Goal: Task Accomplishment & Management: Complete application form

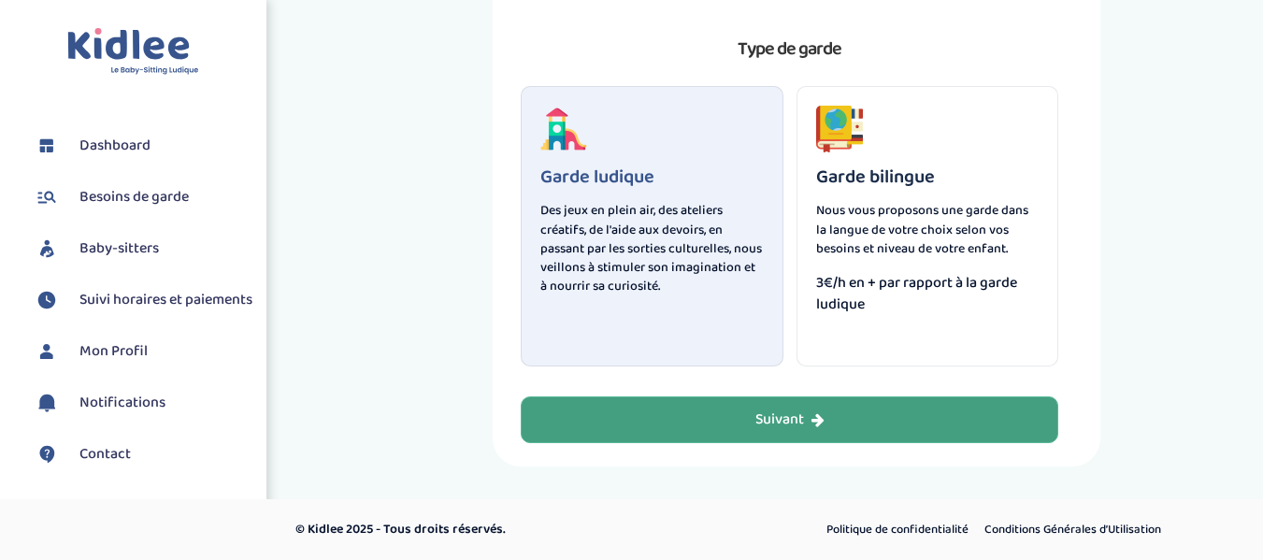
click at [751, 429] on button "Suivant" at bounding box center [790, 419] width 538 height 47
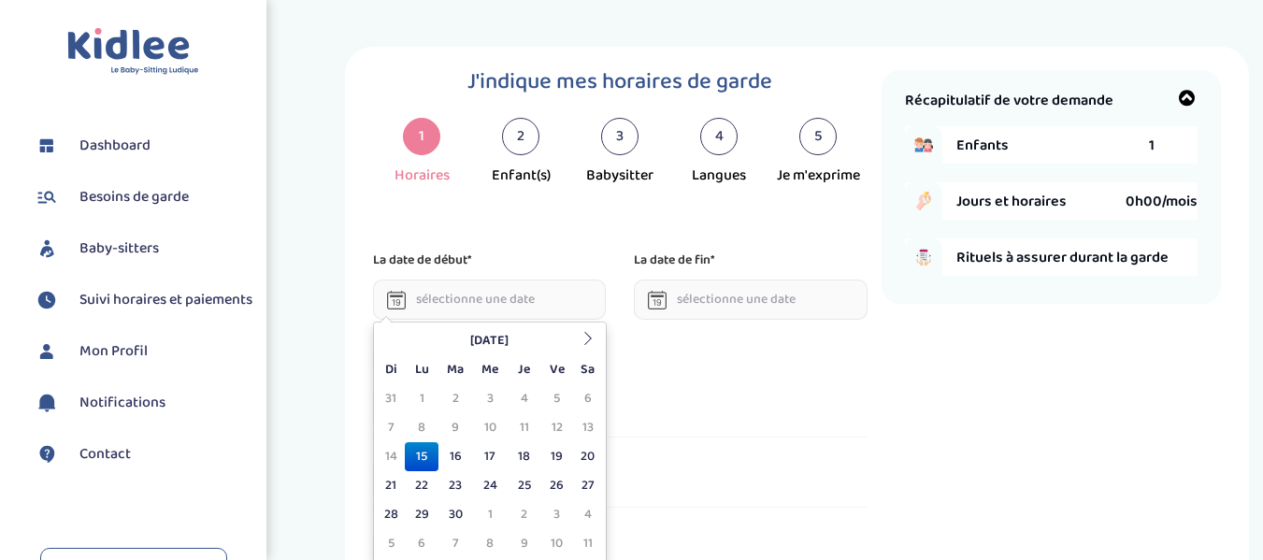
click at [558, 296] on input "text" at bounding box center [490, 300] width 234 height 40
click at [495, 460] on td "17" at bounding box center [490, 456] width 35 height 29
type input "17-09-2025"
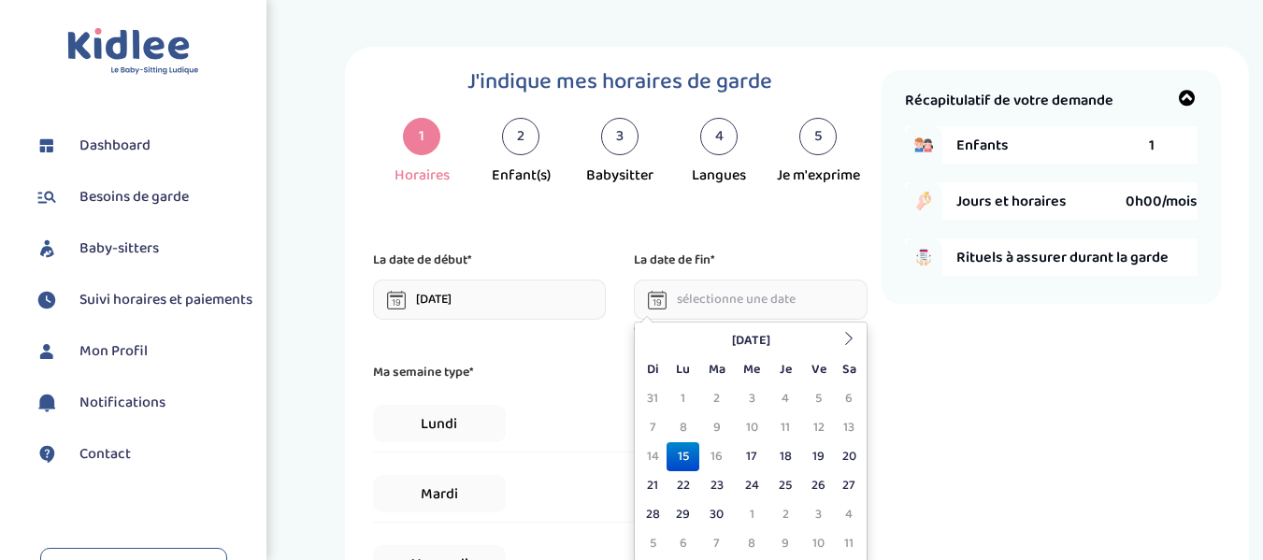
click at [767, 306] on input "text" at bounding box center [751, 300] width 234 height 40
click at [861, 342] on th at bounding box center [849, 340] width 28 height 29
click at [839, 455] on td "20" at bounding box center [849, 456] width 28 height 29
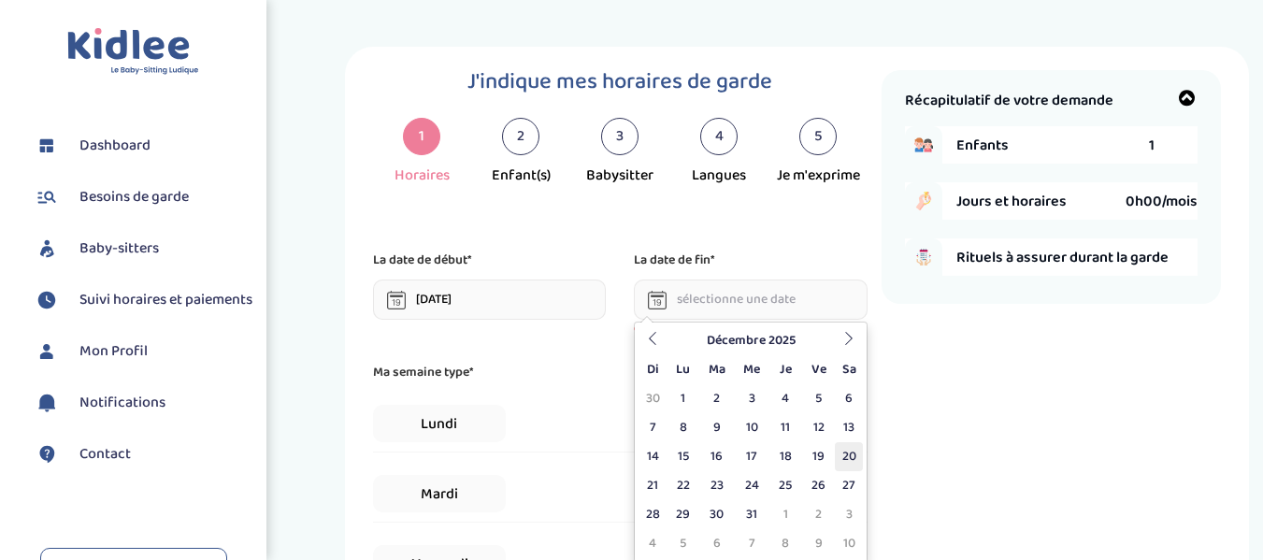
type input "20-12-2025"
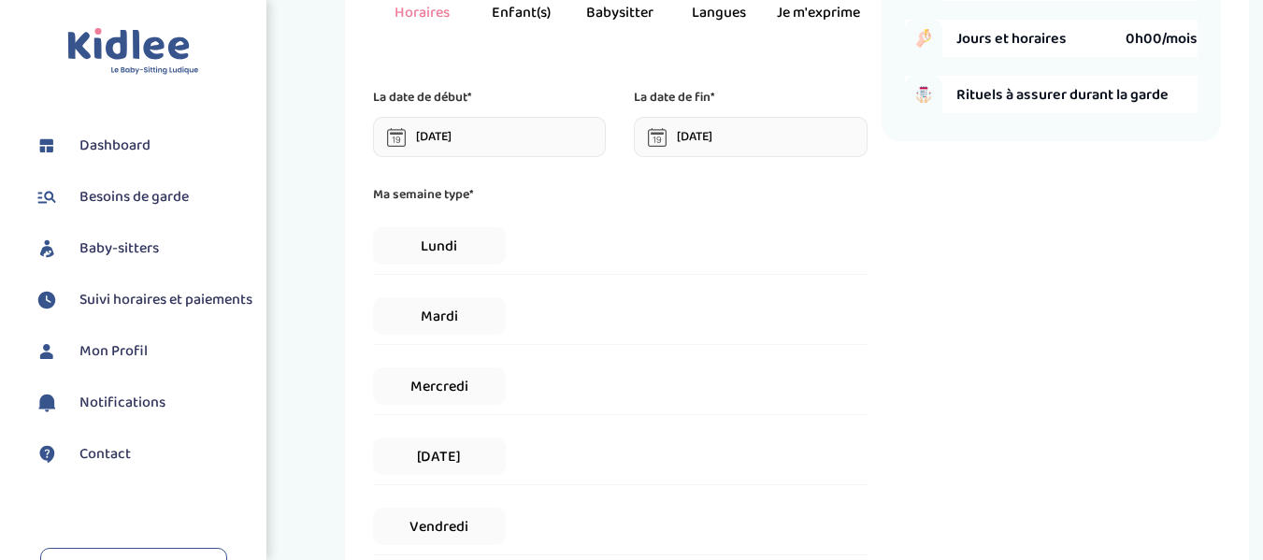
scroll to position [187, 0]
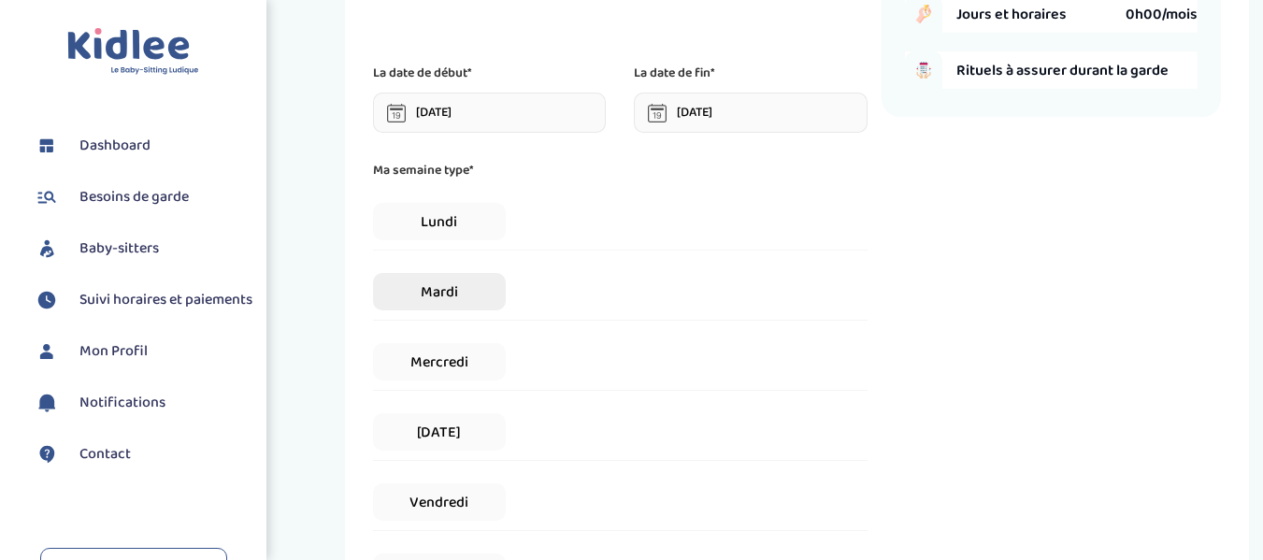
click at [493, 295] on span "Mardi" at bounding box center [440, 291] width 134 height 37
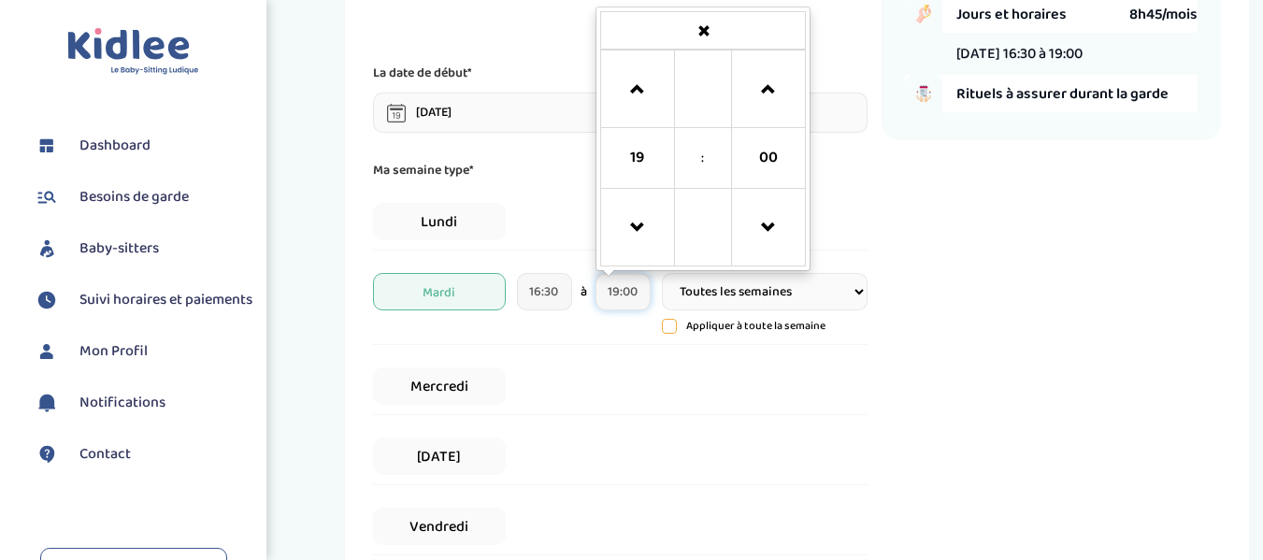
click at [640, 298] on input "19:00" at bounding box center [623, 291] width 55 height 37
click at [781, 83] on span at bounding box center [768, 90] width 50 height 50
click at [758, 237] on span at bounding box center [768, 228] width 50 height 50
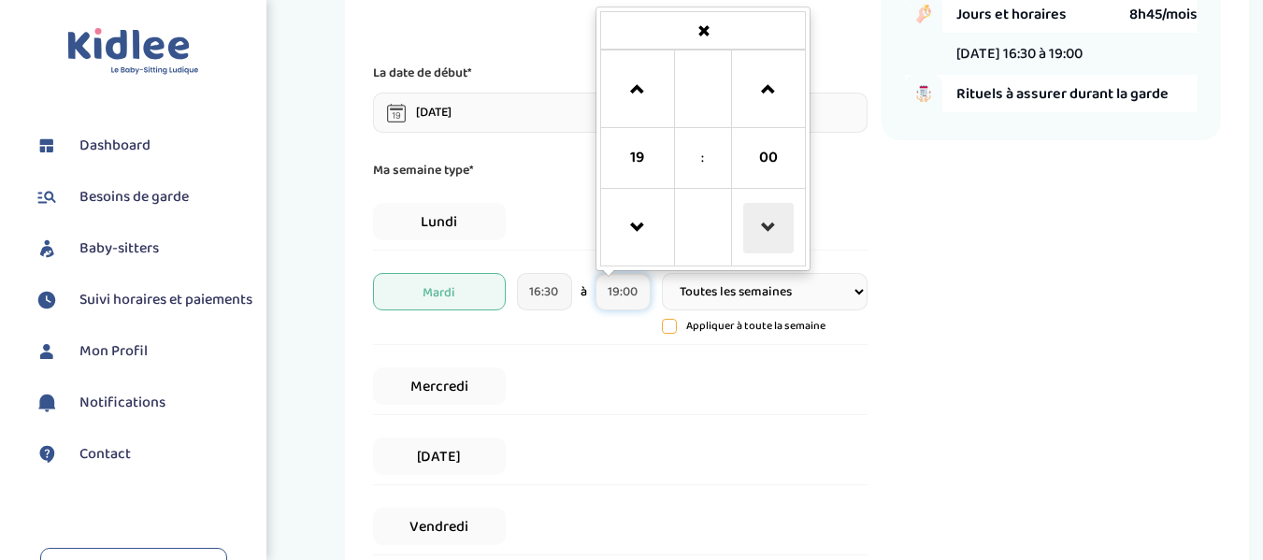
click at [758, 237] on span at bounding box center [768, 228] width 50 height 50
type input "18:30"
click at [740, 383] on div "Mercredi" at bounding box center [620, 386] width 495 height 57
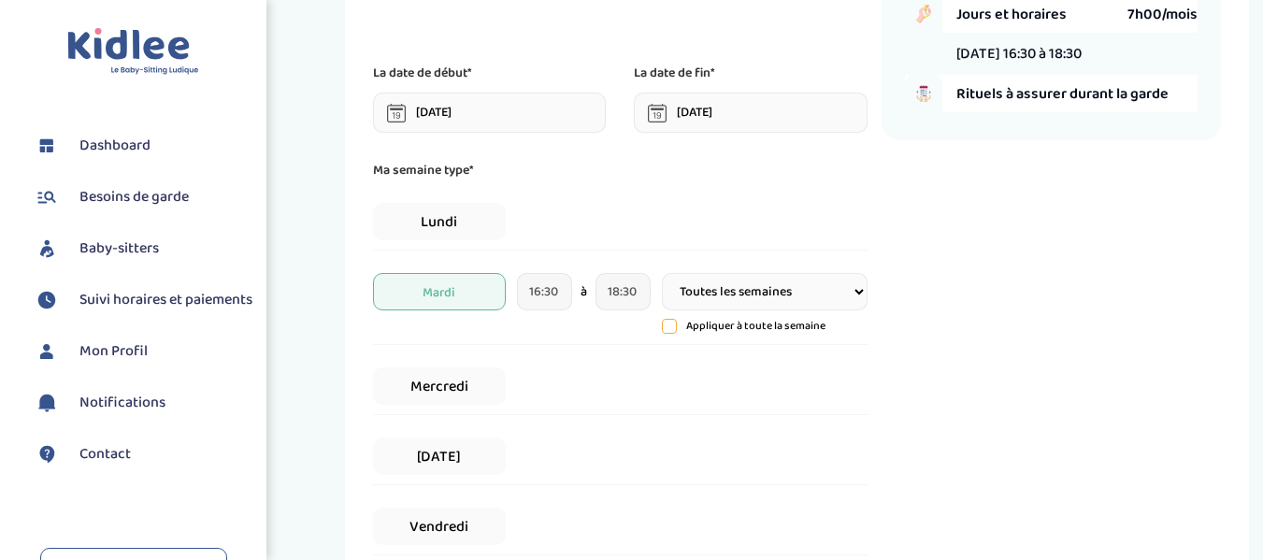
click at [578, 461] on div "[DATE]" at bounding box center [620, 456] width 495 height 57
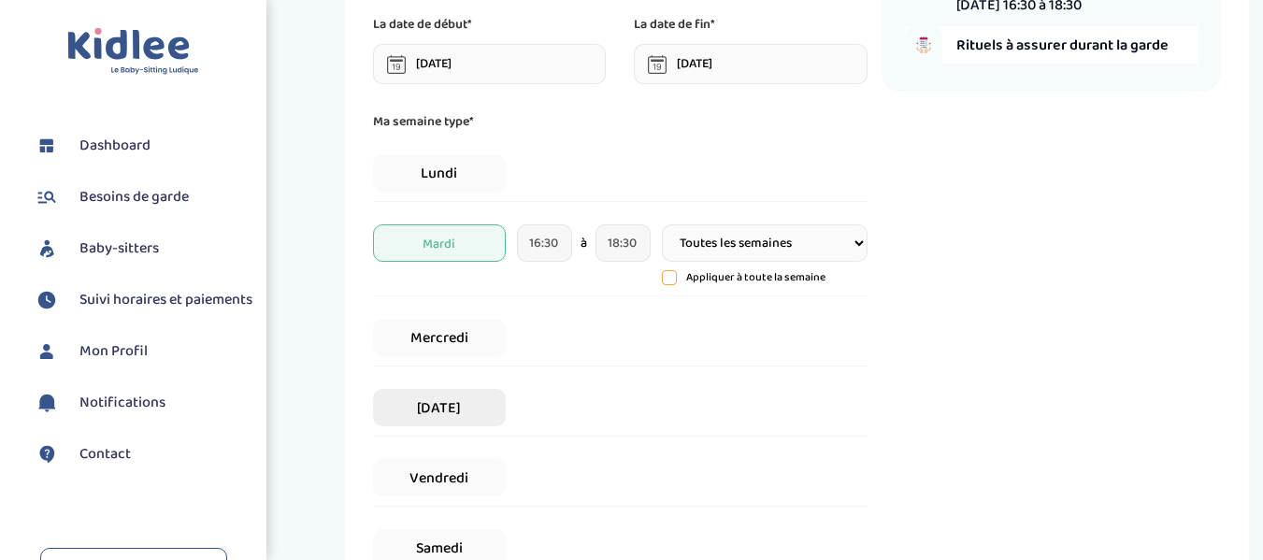
scroll to position [280, 0]
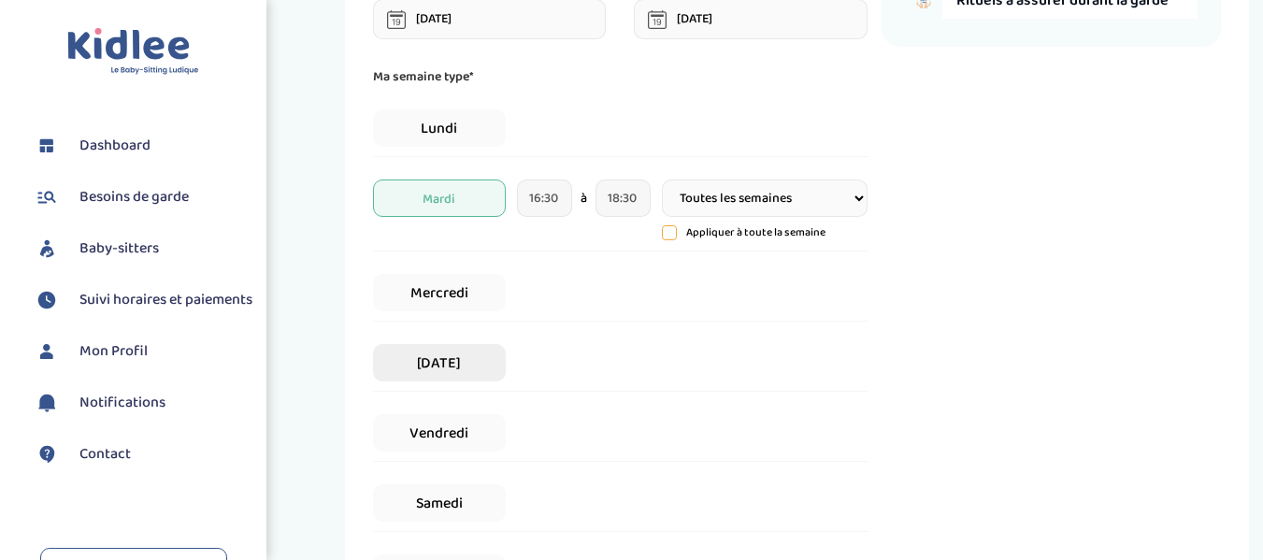
click at [454, 366] on span "[DATE]" at bounding box center [440, 362] width 134 height 37
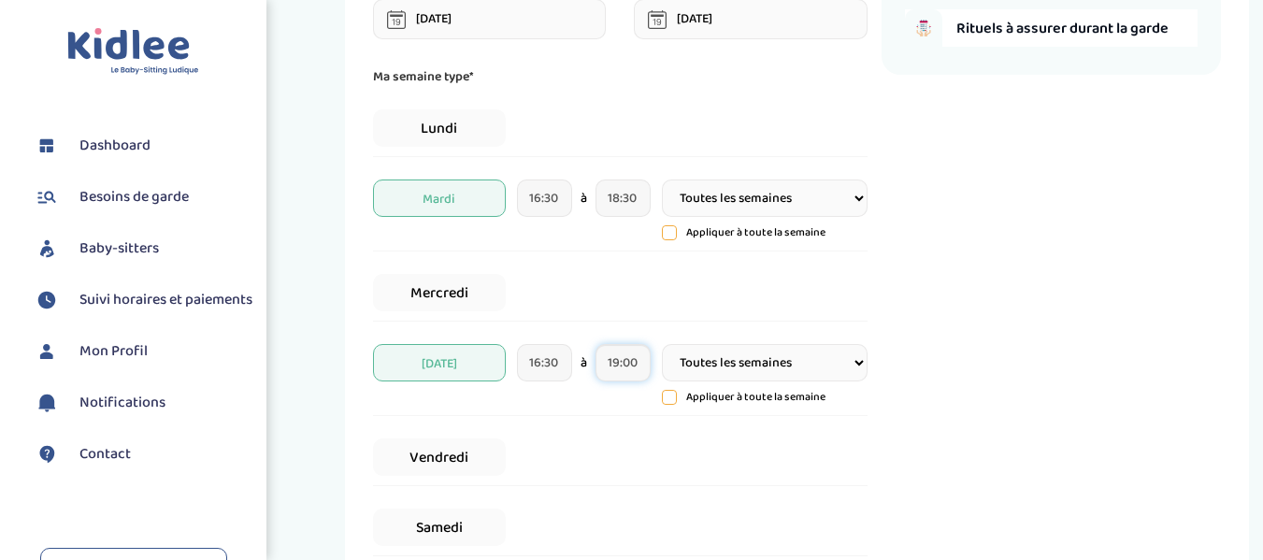
click at [636, 369] on input "19:00" at bounding box center [623, 362] width 55 height 37
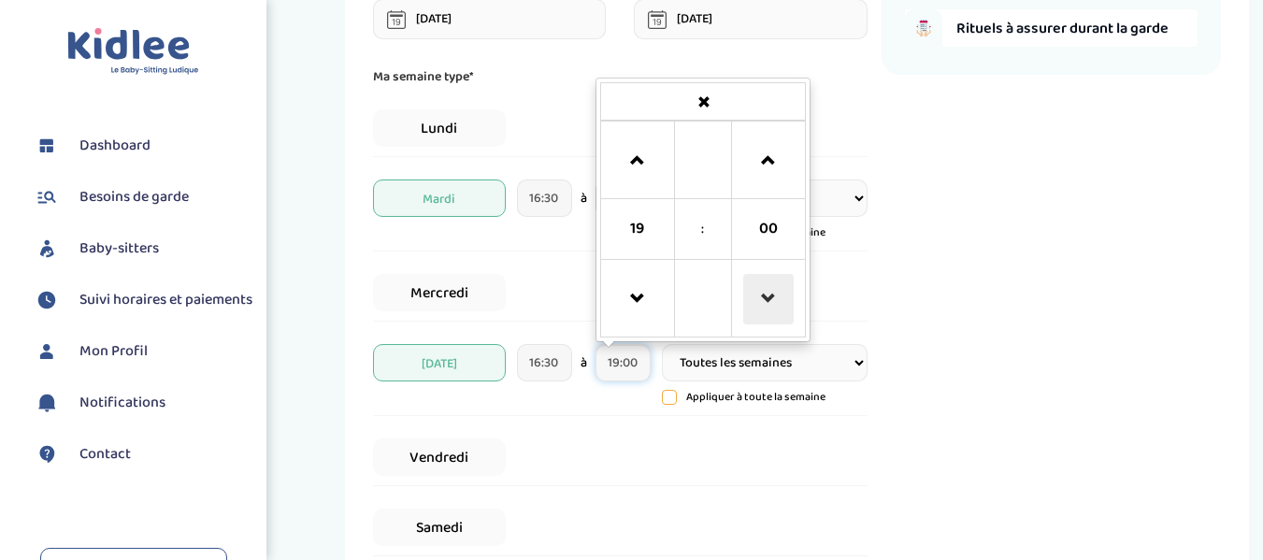
click at [761, 315] on span at bounding box center [768, 299] width 50 height 50
type input "18:15"
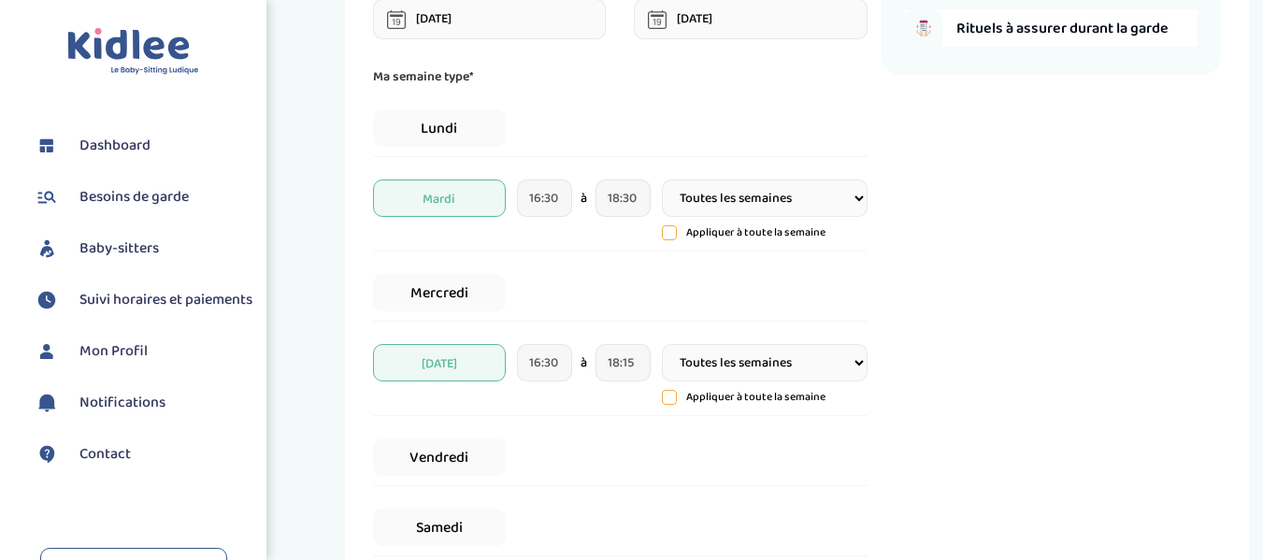
click at [1063, 282] on div "Récapitulatif de votre demande Enfants 1 Jours et horaires 13h08/mois Mardi 16:…" at bounding box center [1051, 292] width 339 height 1005
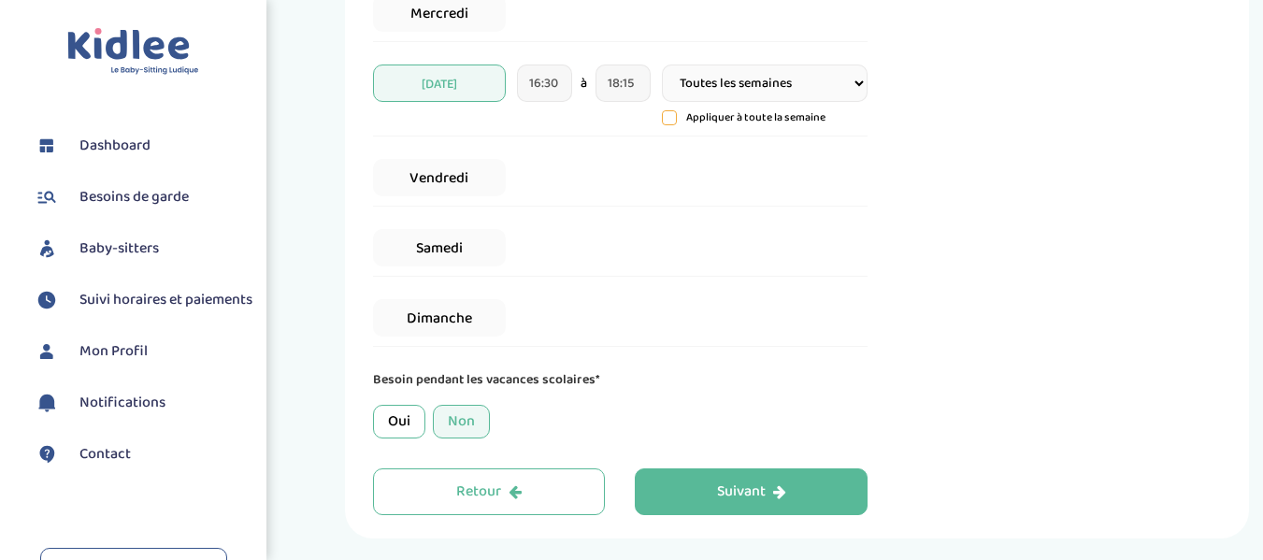
scroll to position [561, 0]
click at [458, 421] on div "Non" at bounding box center [461, 421] width 57 height 34
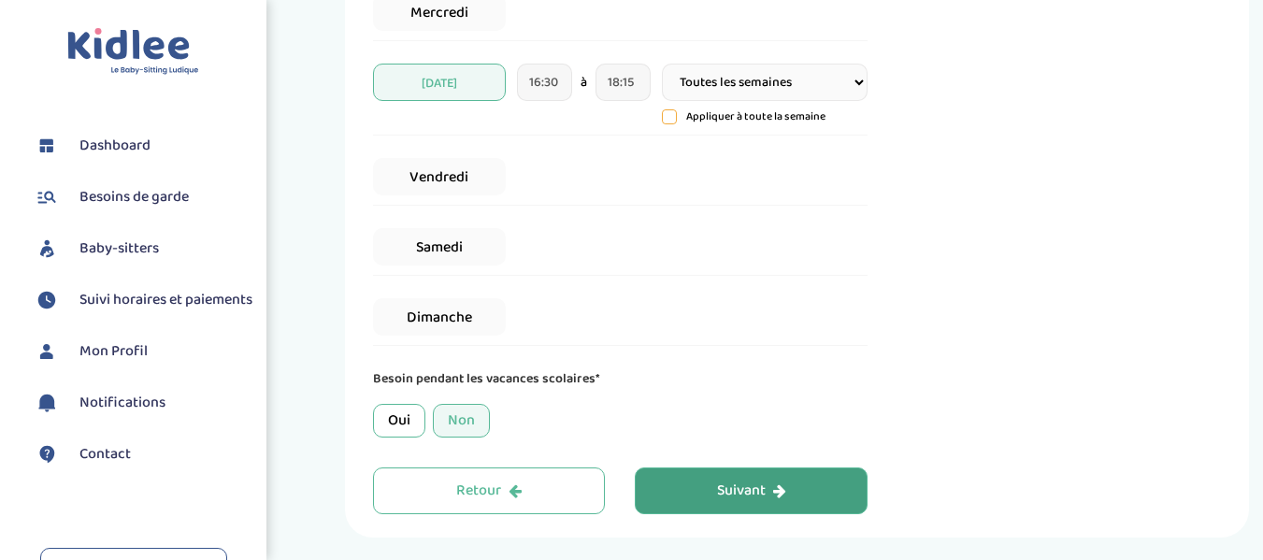
click at [717, 488] on div "Suivant" at bounding box center [751, 492] width 69 height 22
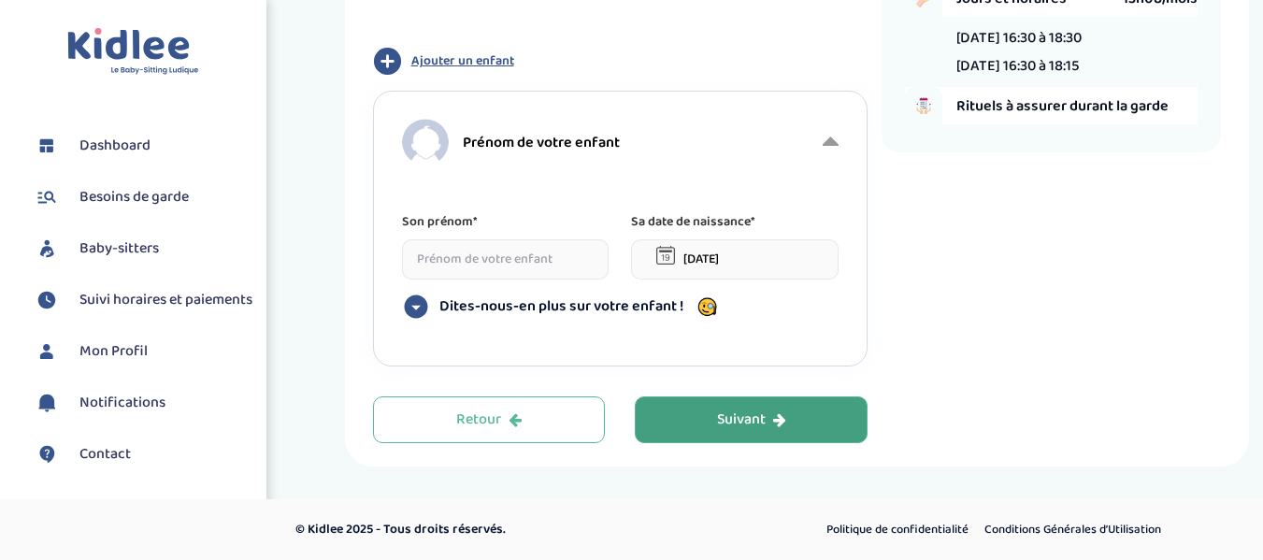
scroll to position [70, 0]
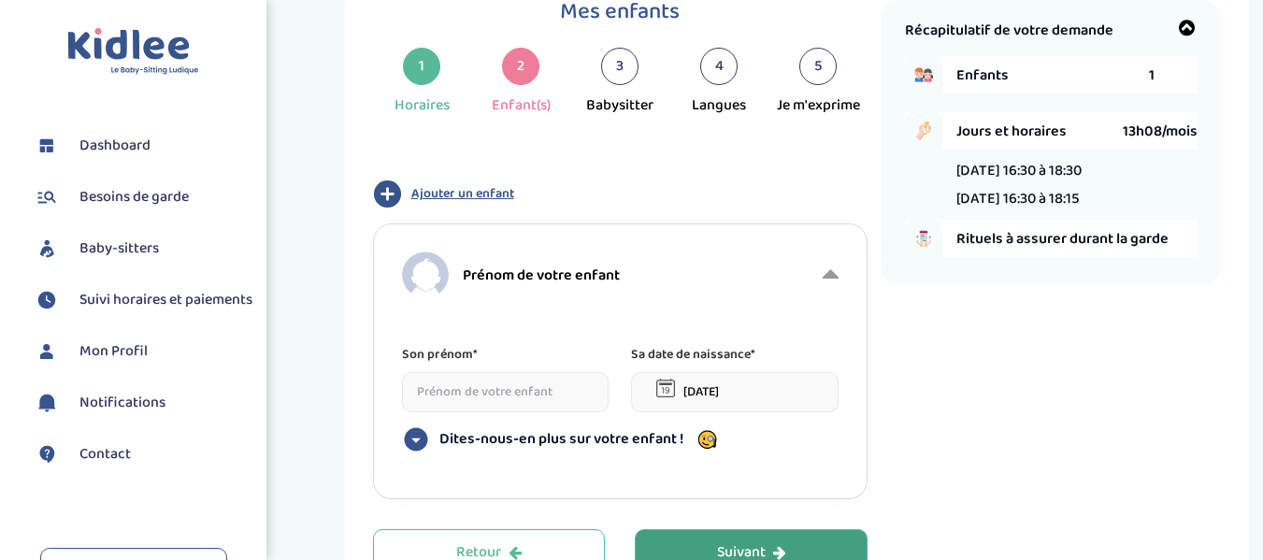
click at [486, 395] on input at bounding box center [506, 392] width 208 height 40
click at [550, 388] on input at bounding box center [506, 392] width 208 height 40
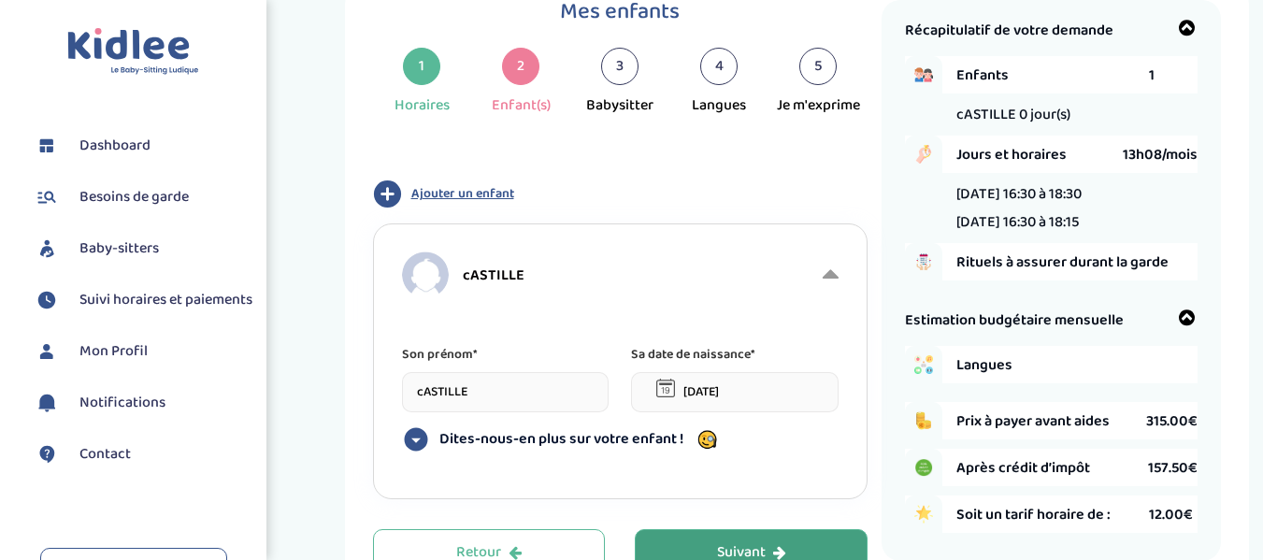
drag, startPoint x: 556, startPoint y: 384, endPoint x: 366, endPoint y: 378, distance: 190.8
click at [366, 378] on div "Mes enfants 1 Horaires 2 Enfant(s) 3 Babysitter 4 Langues 5 Je m'exprime Type d…" at bounding box center [797, 288] width 905 height 623
click at [427, 396] on input "CAstile" at bounding box center [506, 392] width 208 height 40
type input "Castile"
click at [701, 395] on input "15-09-2025" at bounding box center [735, 392] width 208 height 40
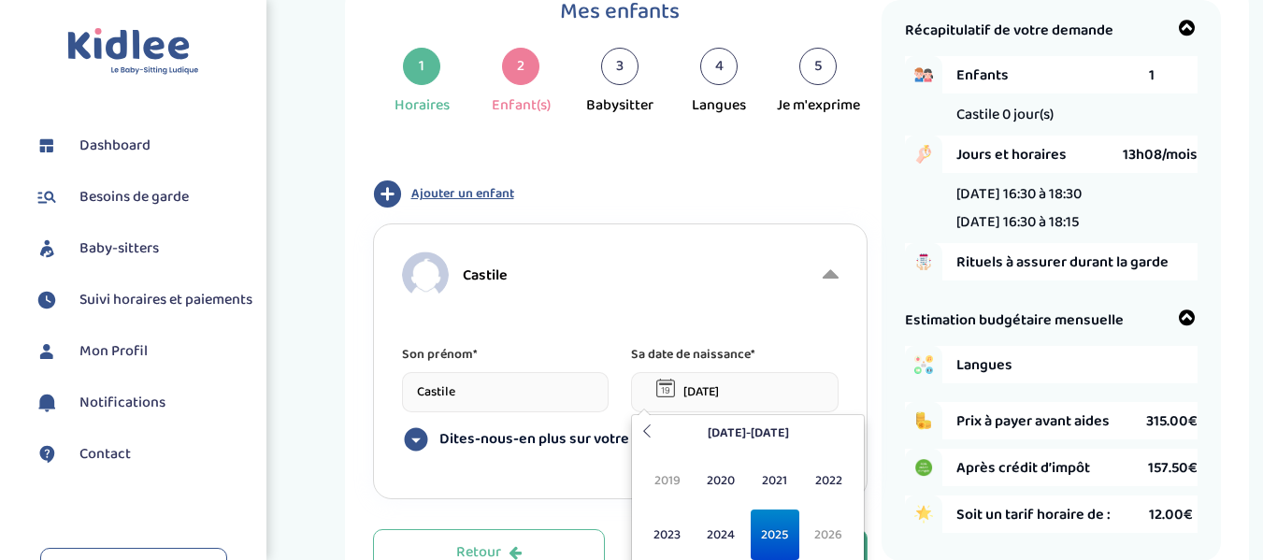
click at [691, 395] on input "15-09-2025" at bounding box center [735, 392] width 208 height 40
click at [696, 395] on input "15-09-2025" at bounding box center [735, 392] width 208 height 40
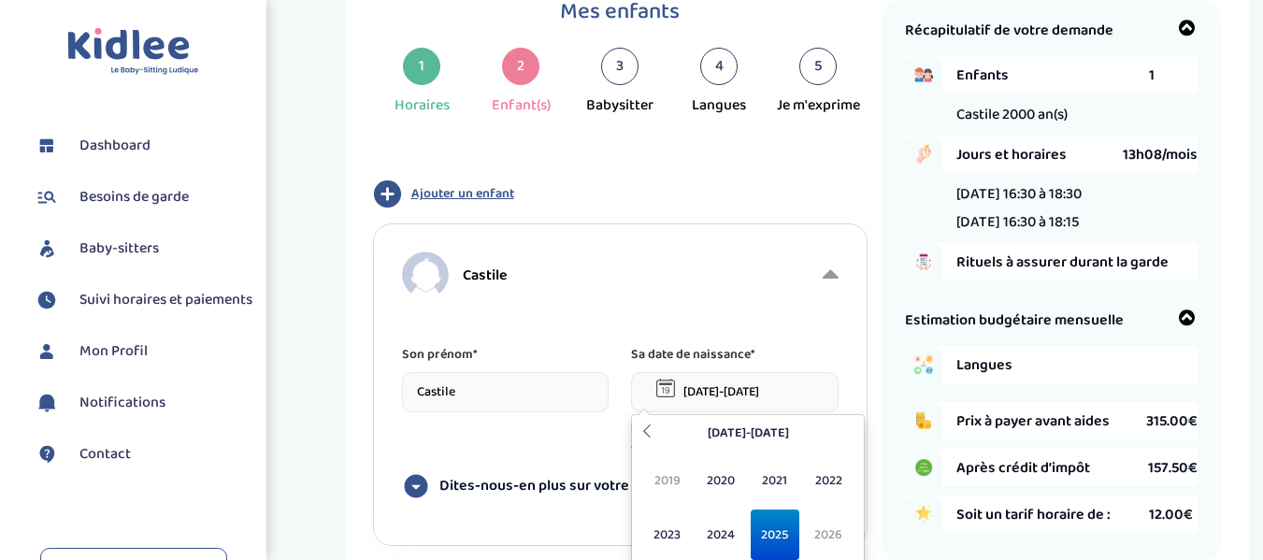
click at [742, 386] on input "1109-2025" at bounding box center [735, 392] width 208 height 40
click at [769, 473] on span "2021" at bounding box center [776, 480] width 50 height 50
click at [695, 396] on input "1109-2021" at bounding box center [735, 392] width 208 height 40
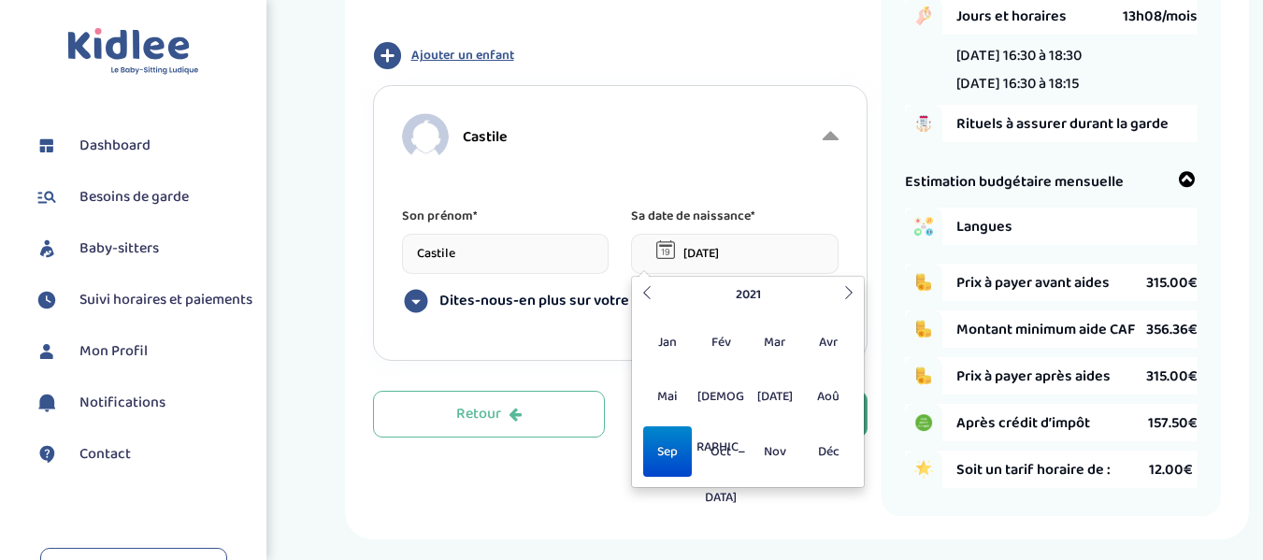
scroll to position [257, 0]
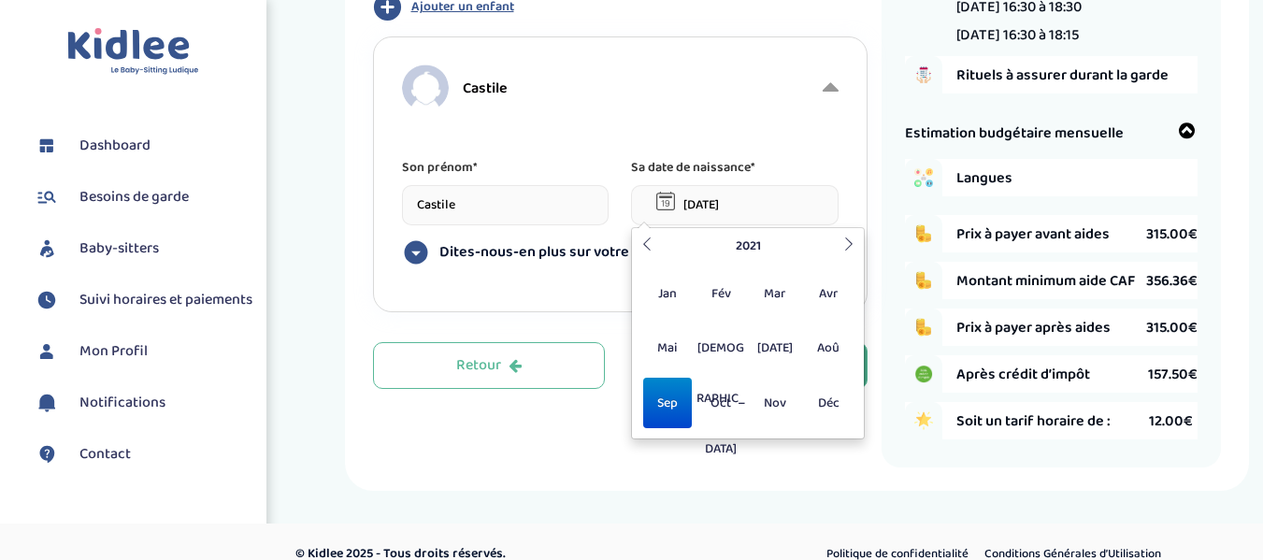
type input "[DATE]"
click at [677, 393] on span "Sep" at bounding box center [668, 403] width 50 height 50
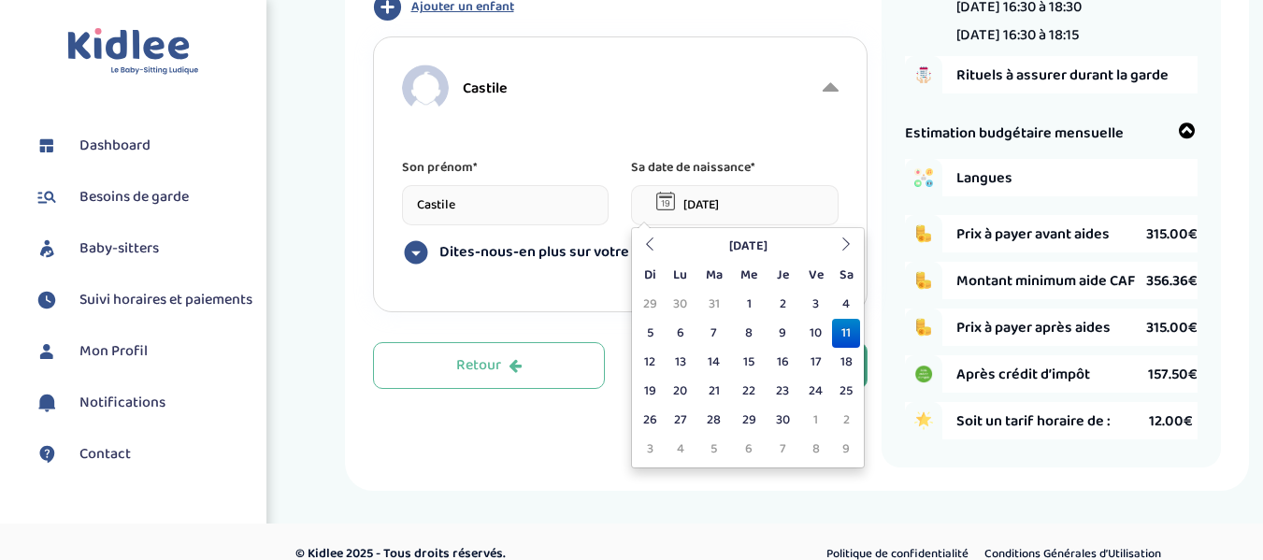
click at [842, 331] on td "11" at bounding box center [846, 333] width 28 height 29
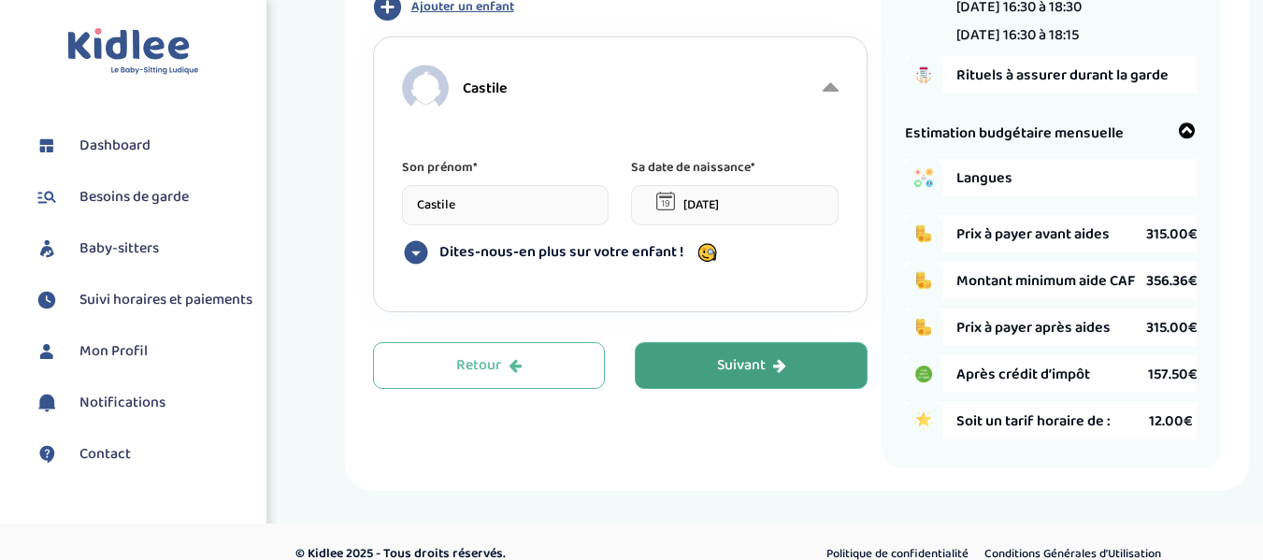
click at [411, 247] on icon at bounding box center [415, 252] width 23 height 23
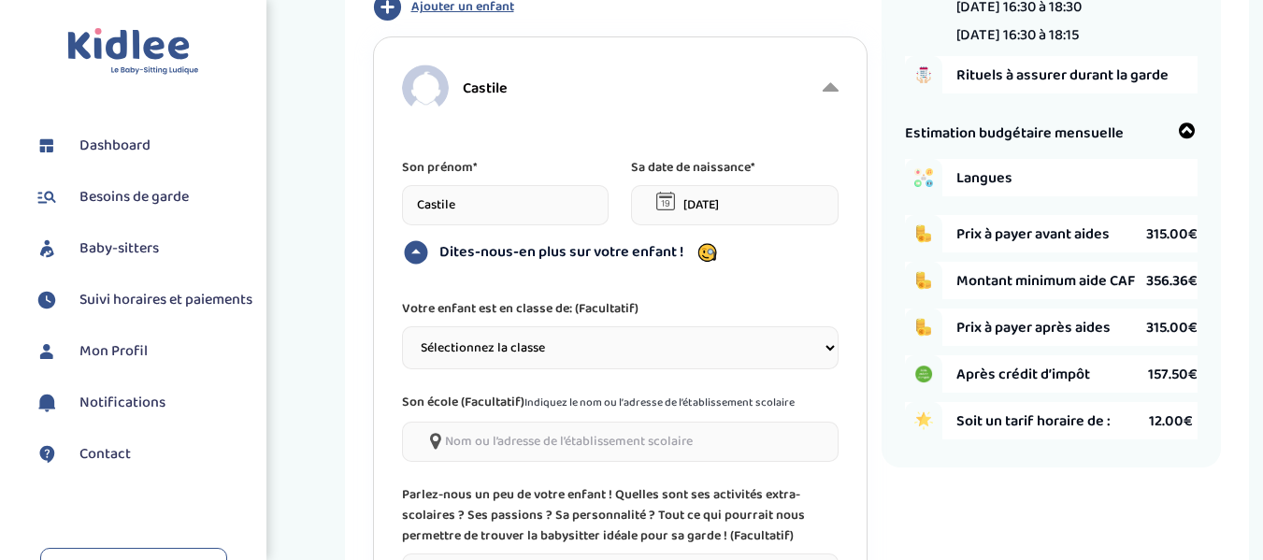
click at [486, 332] on select "Sélectionnez la classe Petite section (PS) Moyenne section (MS) Grande section …" at bounding box center [621, 347] width 438 height 43
select select "2"
click at [402, 326] on select "Sélectionnez la classe Petite section (PS) Moyenne section (MS) Grande section …" at bounding box center [621, 347] width 438 height 43
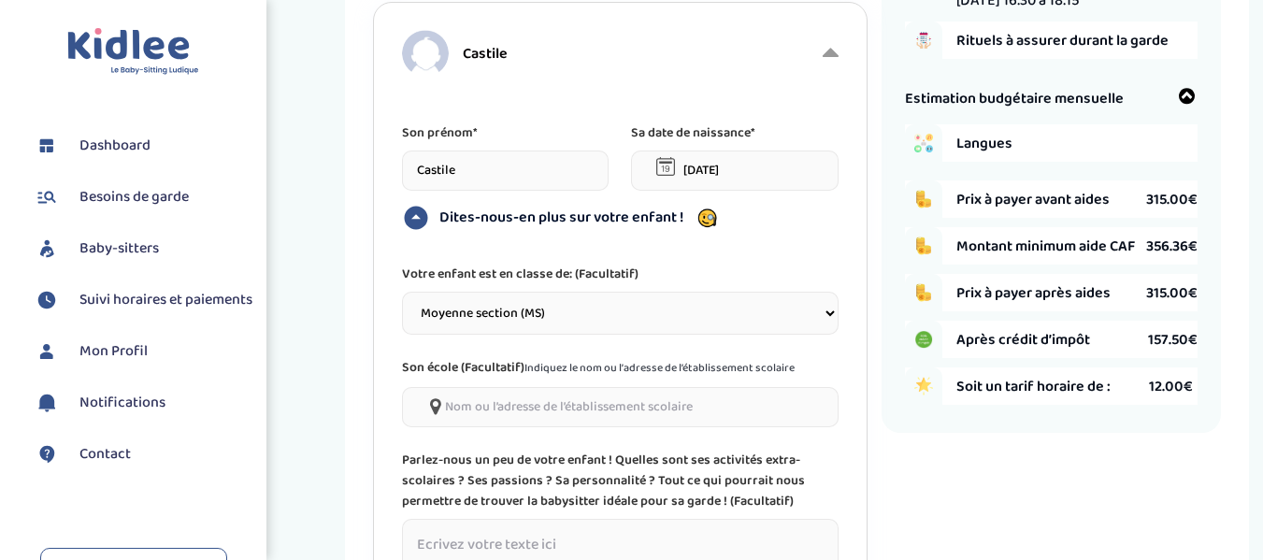
scroll to position [351, 0]
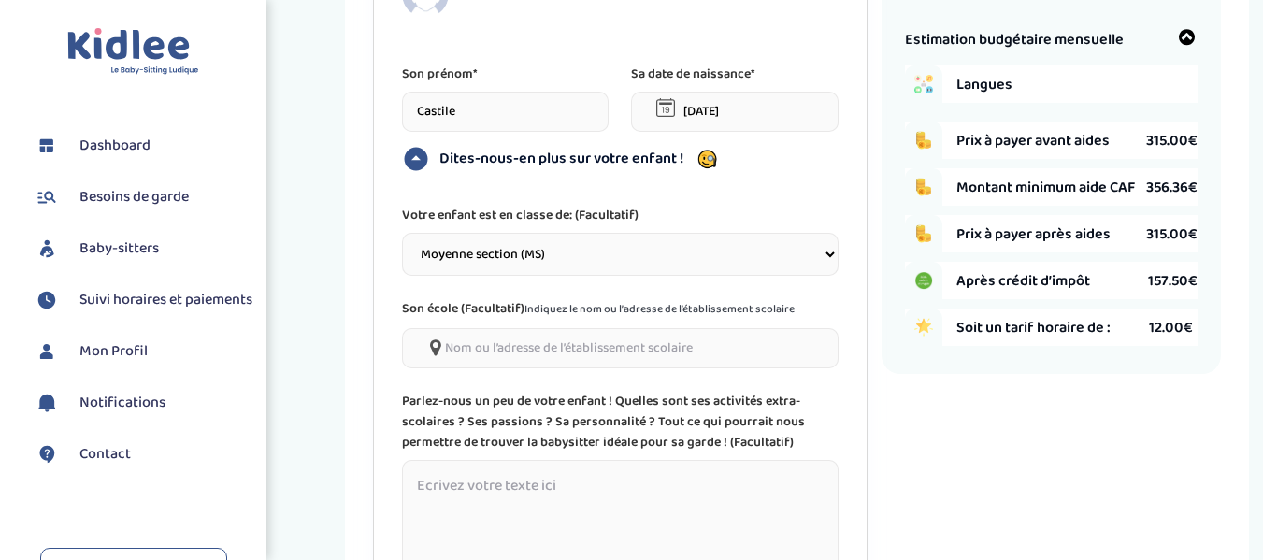
click at [579, 345] on input"] at bounding box center [621, 348] width 438 height 40
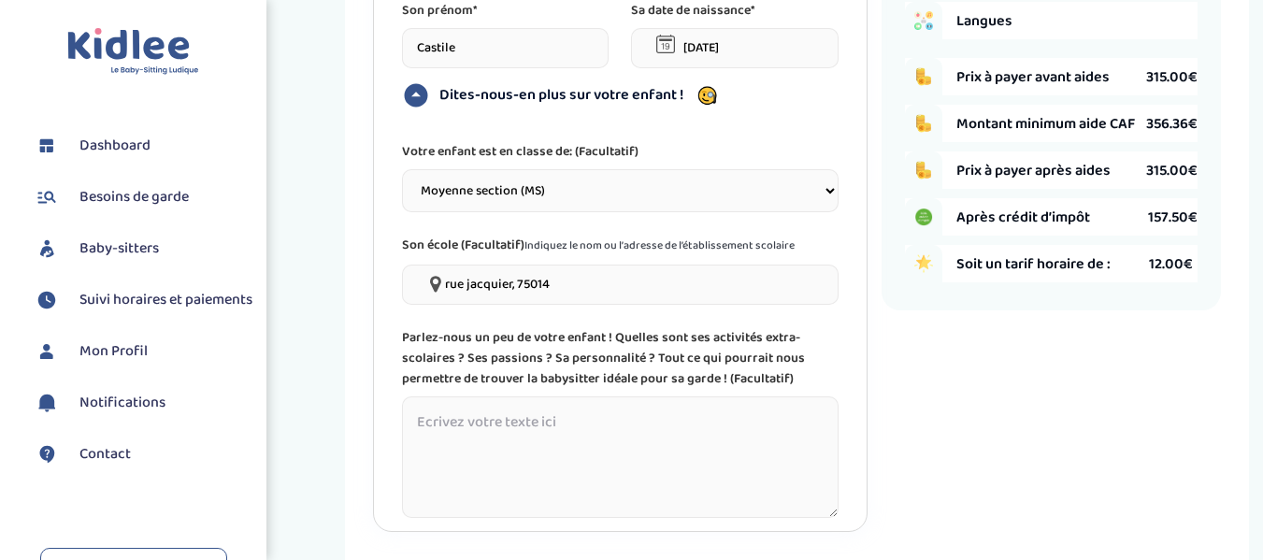
scroll to position [538, 0]
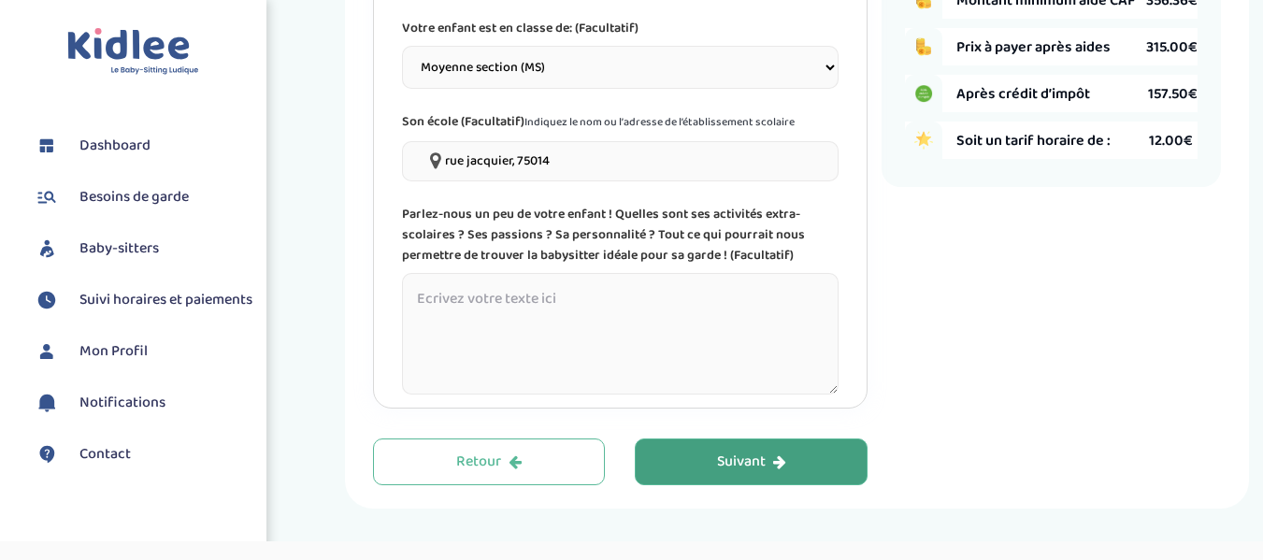
type input"] "rue jacquier, 75014"
click at [505, 317] on textarea at bounding box center [621, 334] width 438 height 122
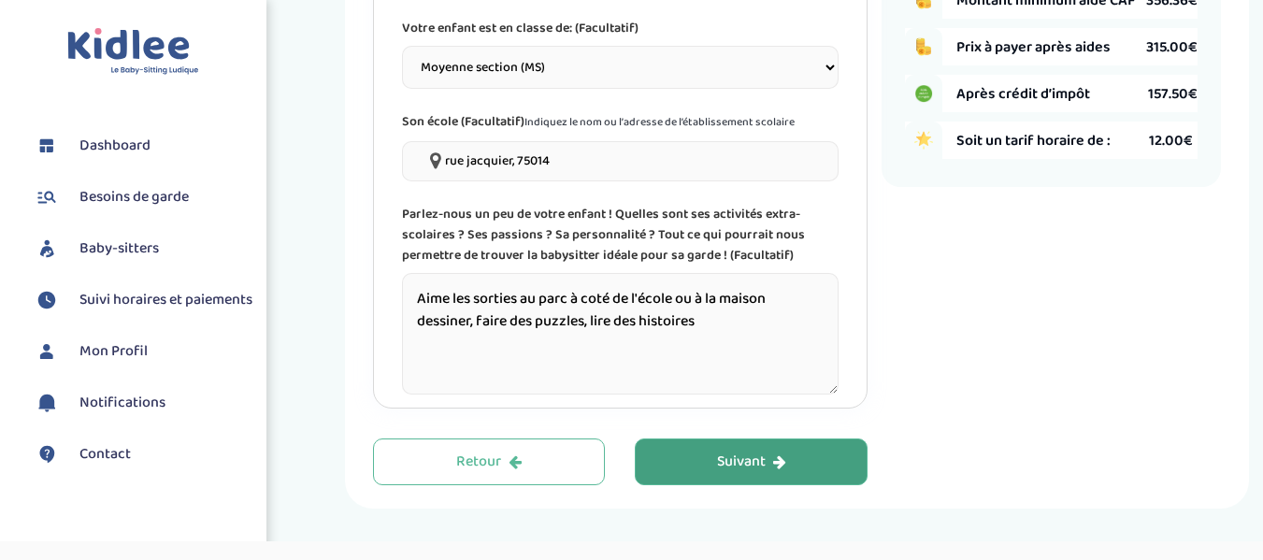
type textarea "Aime les sorties au parc à coté de l'école ou à la maison dessiner, faire des p…"
click at [773, 471] on div "Suivant" at bounding box center [751, 463] width 69 height 22
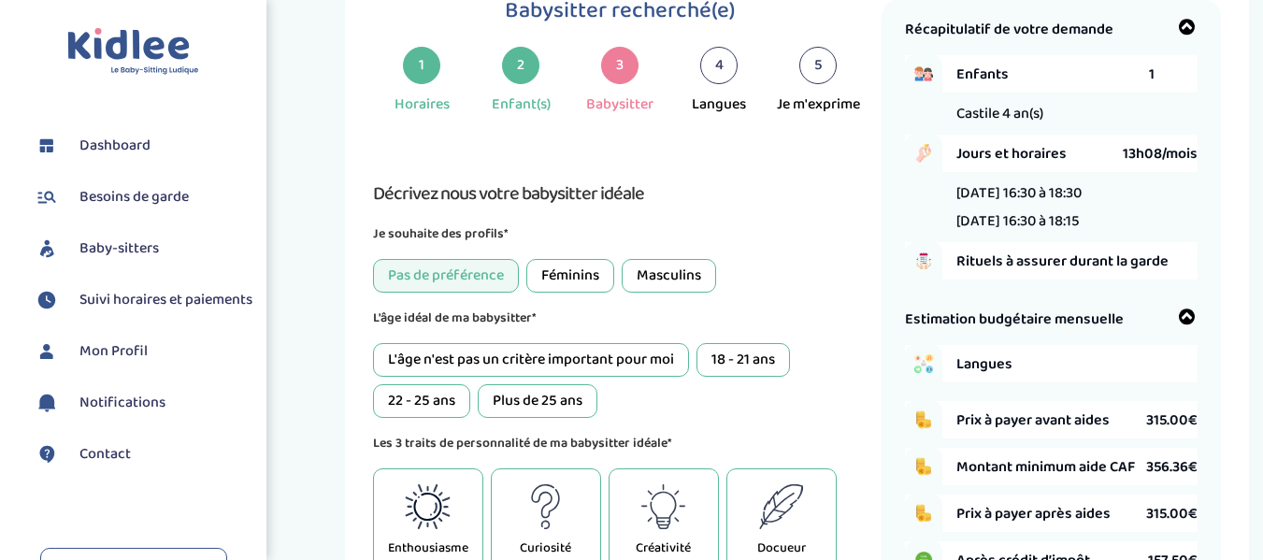
scroll to position [70, 0]
click at [581, 275] on div "Féminins" at bounding box center [570, 277] width 88 height 34
click at [630, 364] on div "L'âge n'est pas un critère important pour moi" at bounding box center [531, 361] width 316 height 34
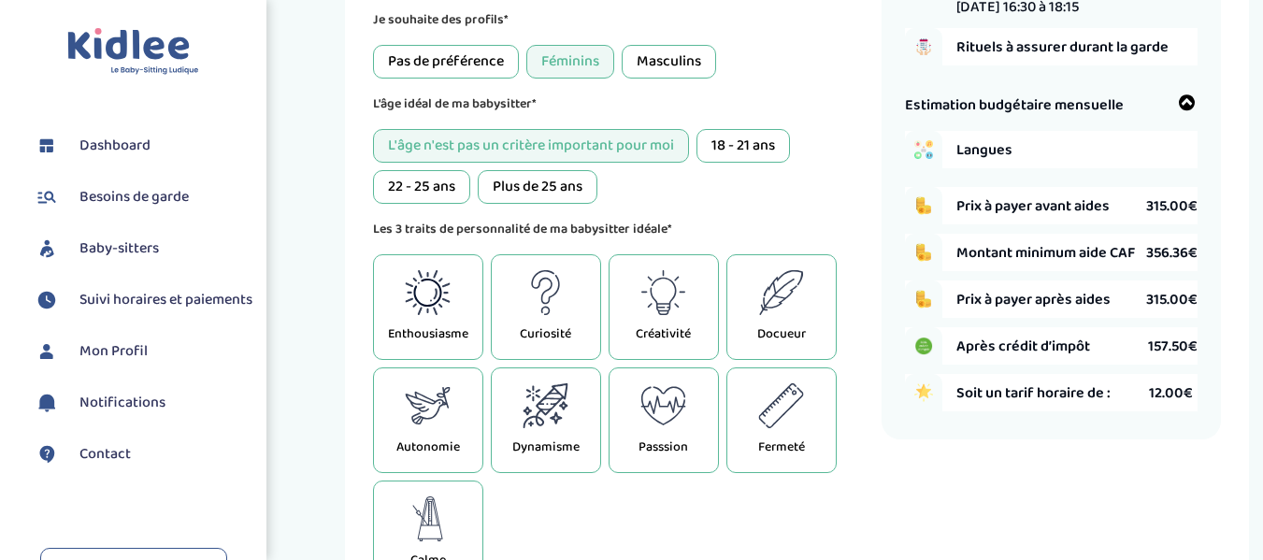
scroll to position [351, 0]
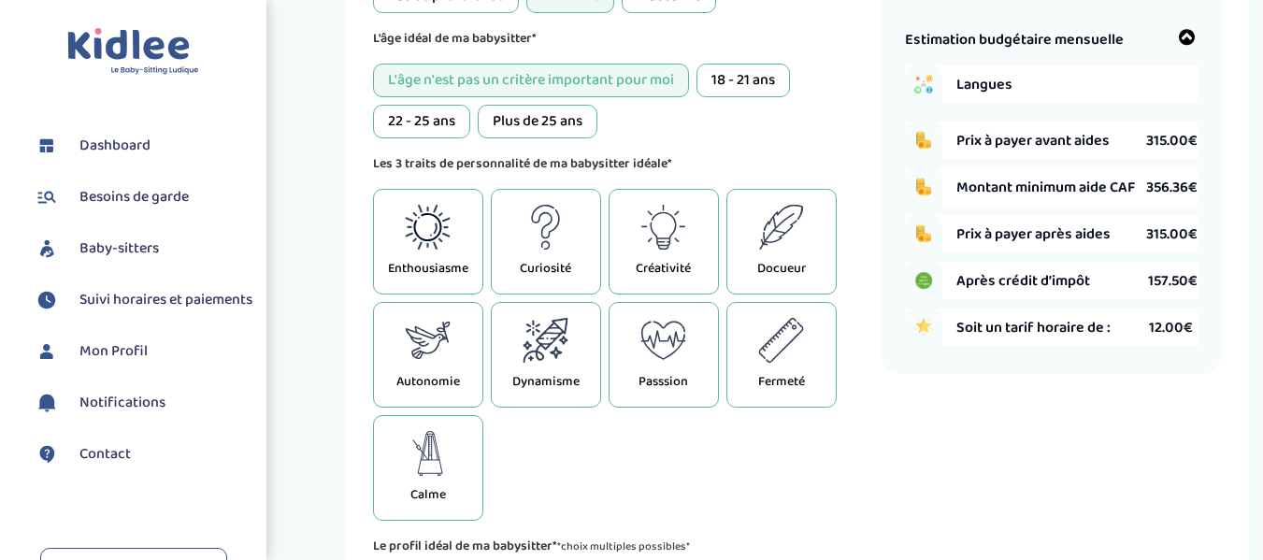
click at [771, 241] on icon at bounding box center [781, 227] width 46 height 45
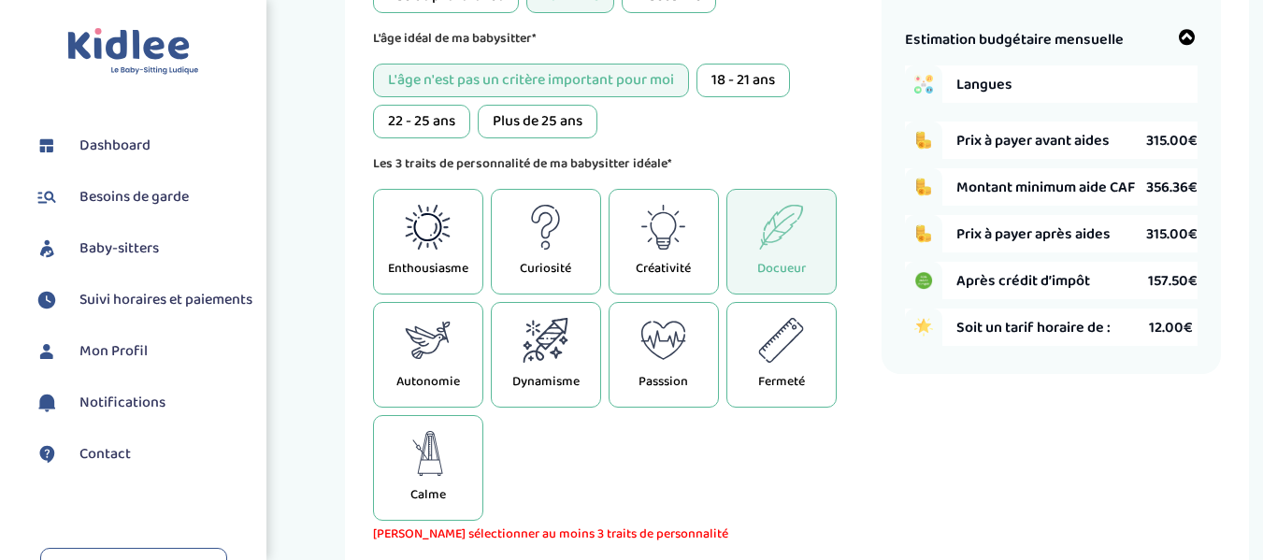
click at [434, 257] on div "Enthousiasme" at bounding box center [428, 242] width 110 height 106
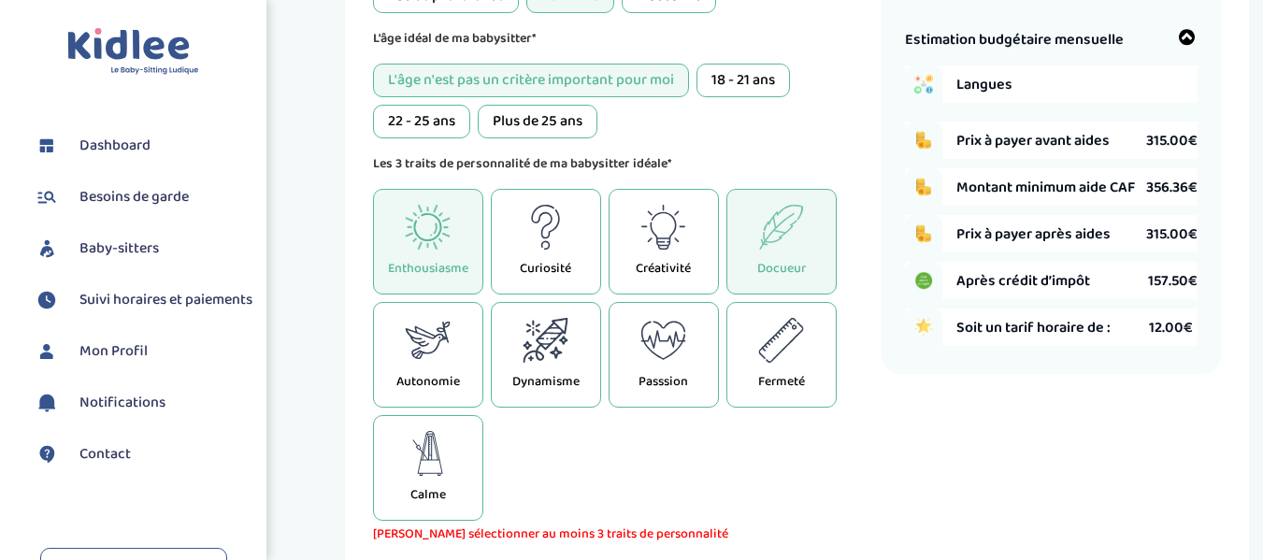
drag, startPoint x: 549, startPoint y: 383, endPoint x: 650, endPoint y: 478, distance: 138.2
click at [548, 383] on p "Dynamisme" at bounding box center [545, 382] width 67 height 20
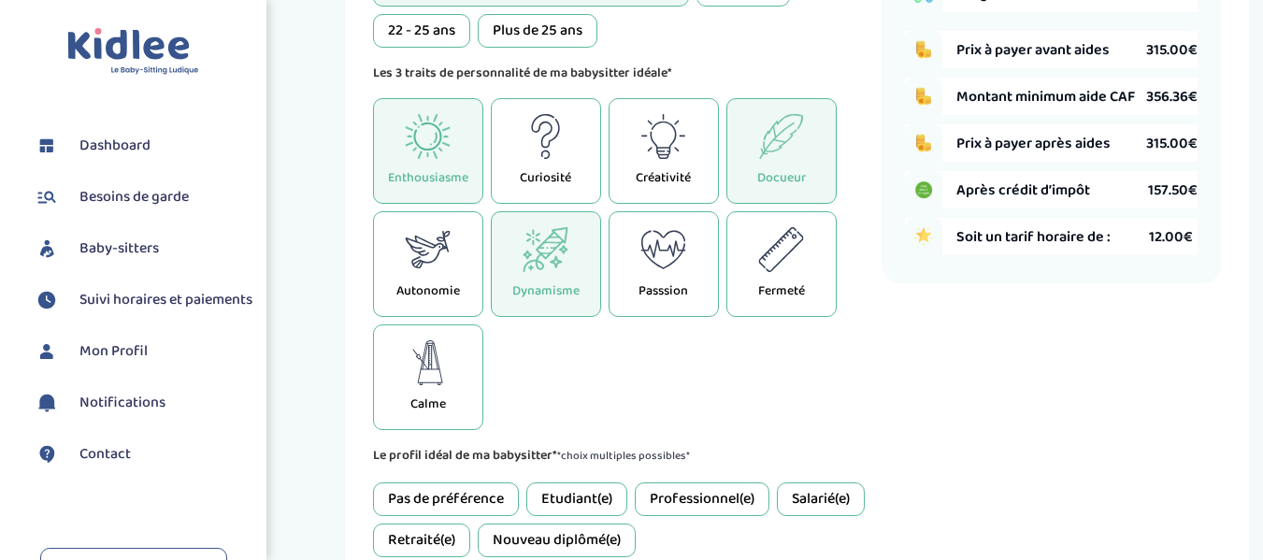
scroll to position [538, 0]
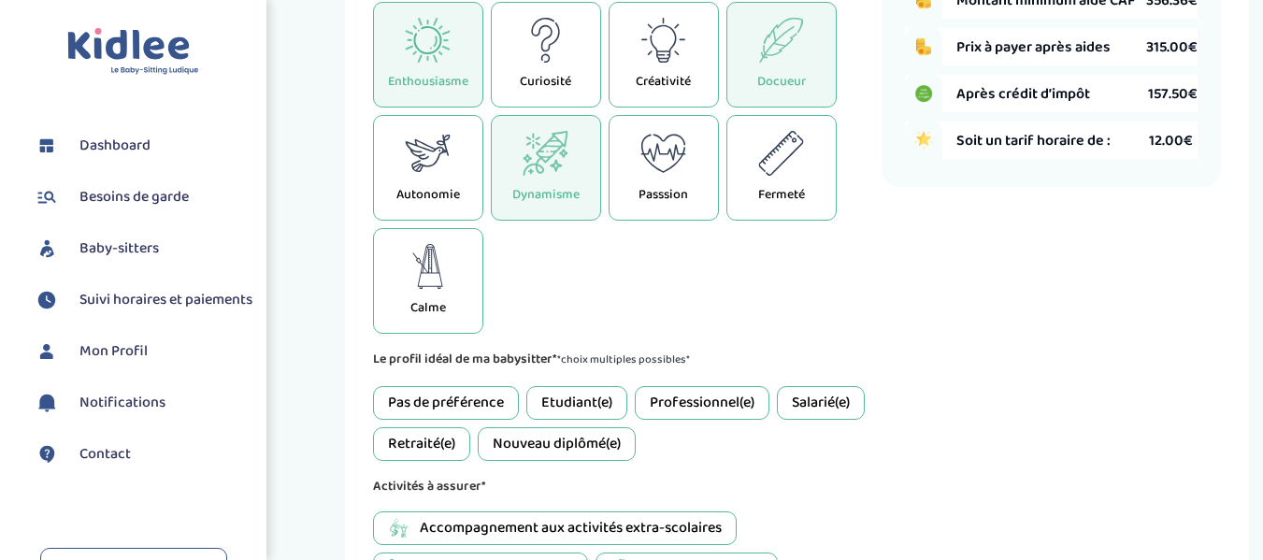
click at [467, 396] on div "Pas de préférence" at bounding box center [446, 403] width 146 height 34
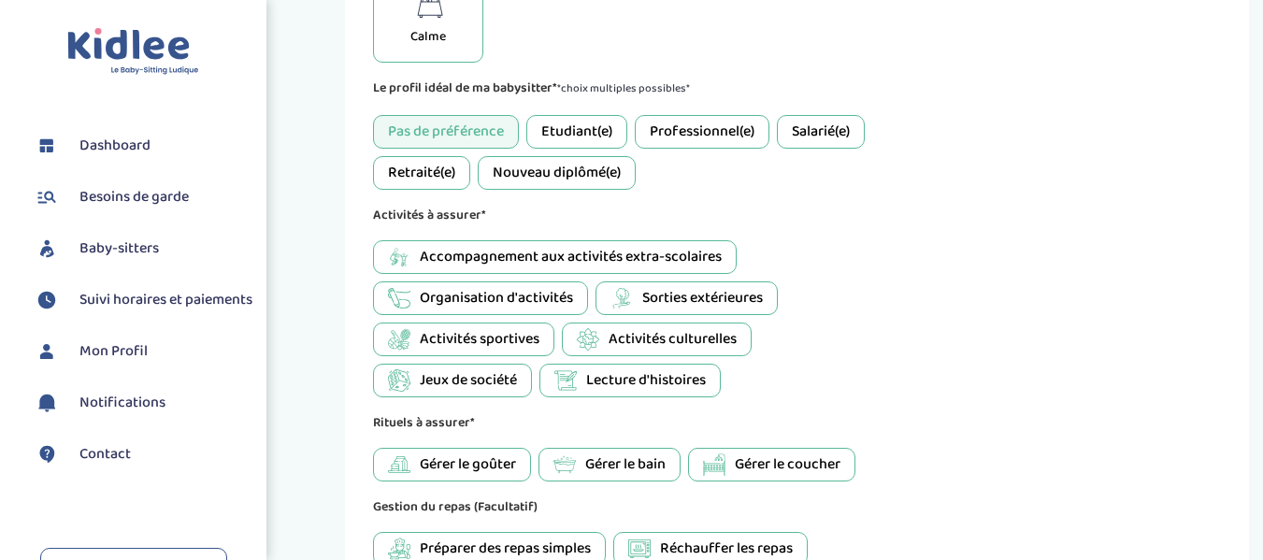
scroll to position [818, 0]
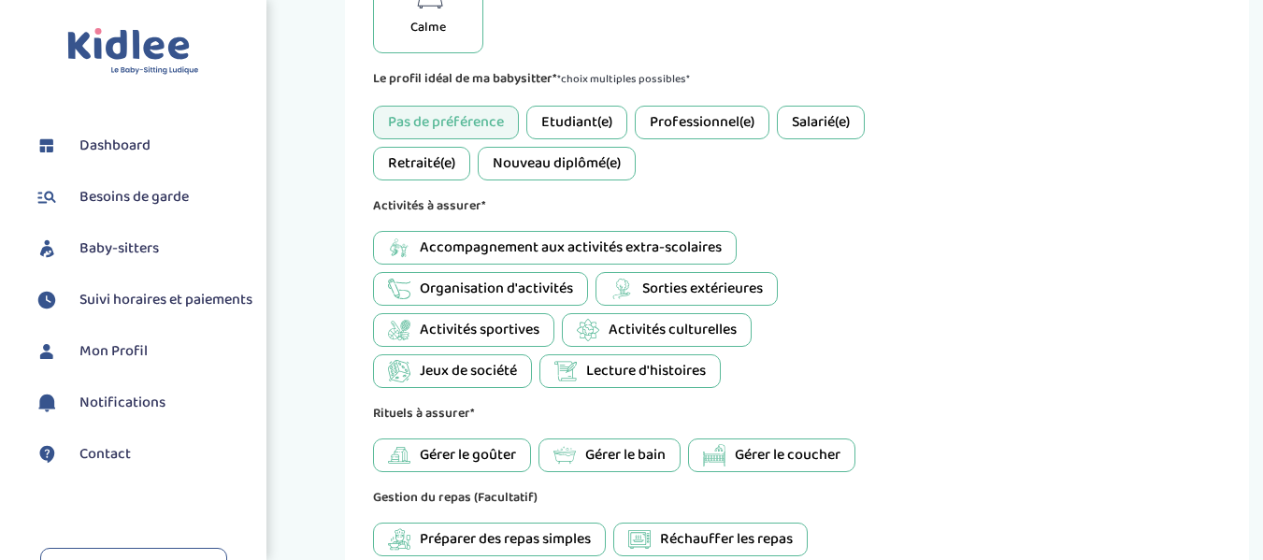
click at [620, 379] on span "Lecture d'histoires" at bounding box center [646, 371] width 120 height 22
click at [474, 379] on span "Jeux de société" at bounding box center [468, 371] width 97 height 22
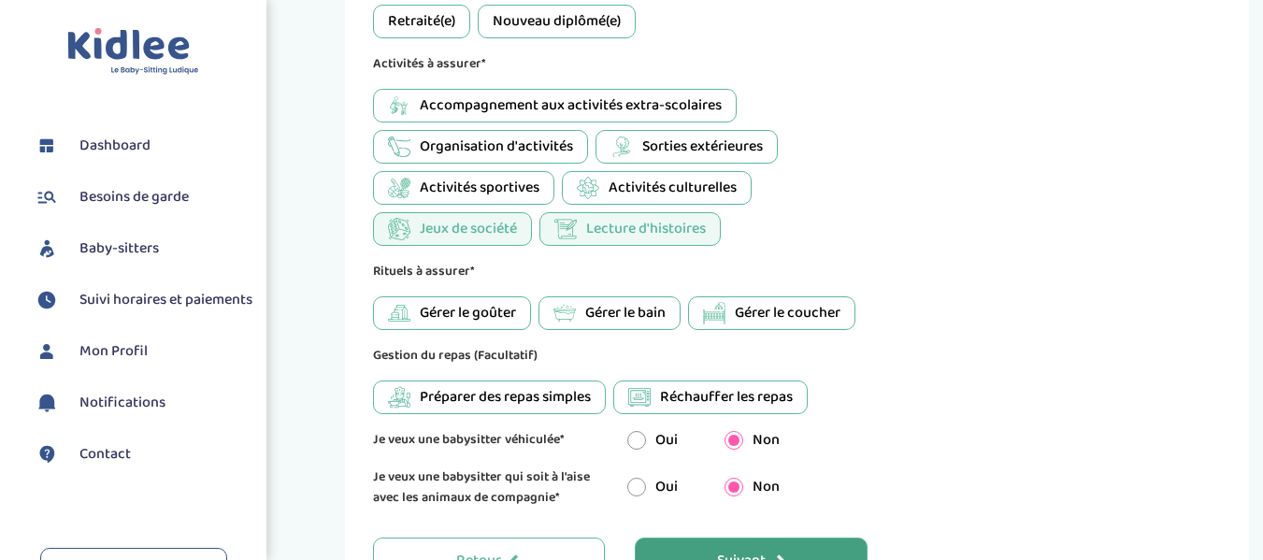
scroll to position [1005, 0]
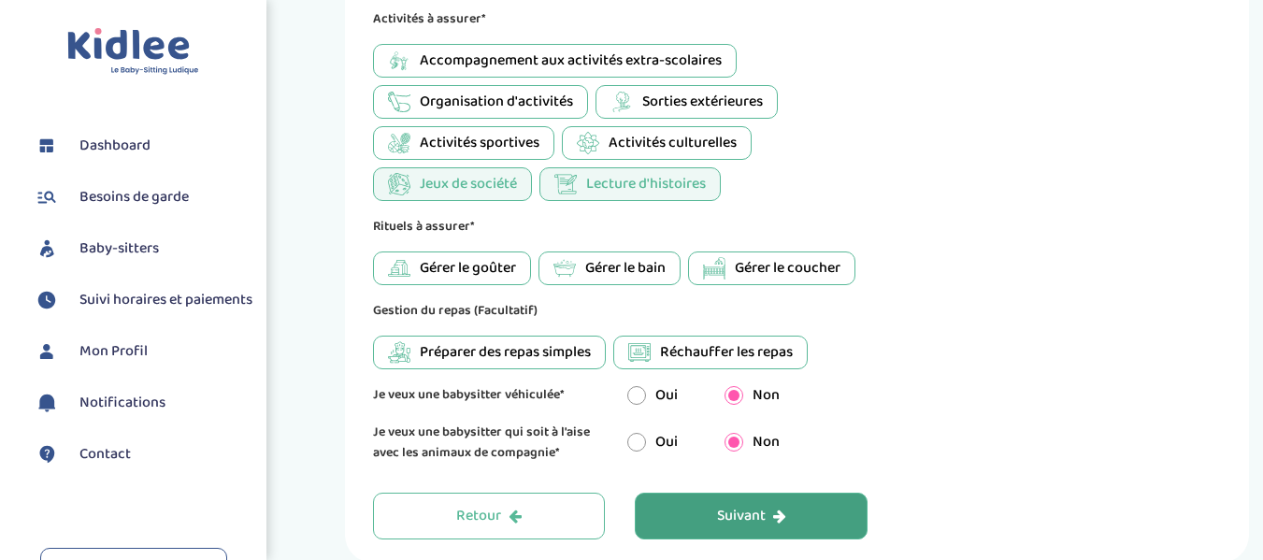
click at [492, 276] on span "Gérer le goûter" at bounding box center [468, 268] width 96 height 22
click at [591, 270] on span "Gérer le bain" at bounding box center [625, 268] width 80 height 22
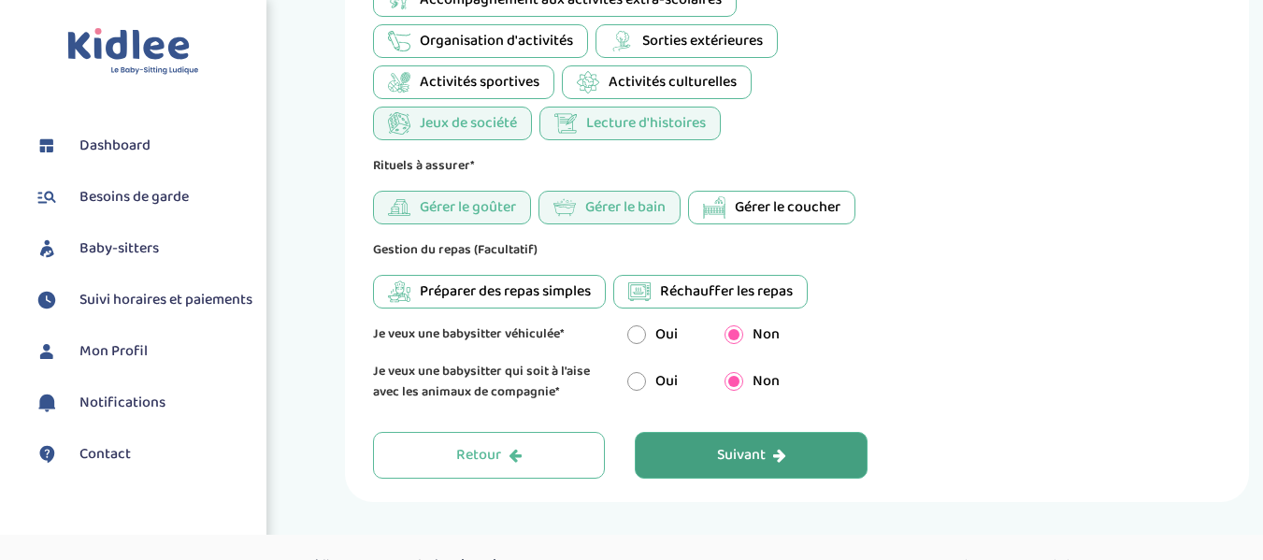
scroll to position [1098, 0]
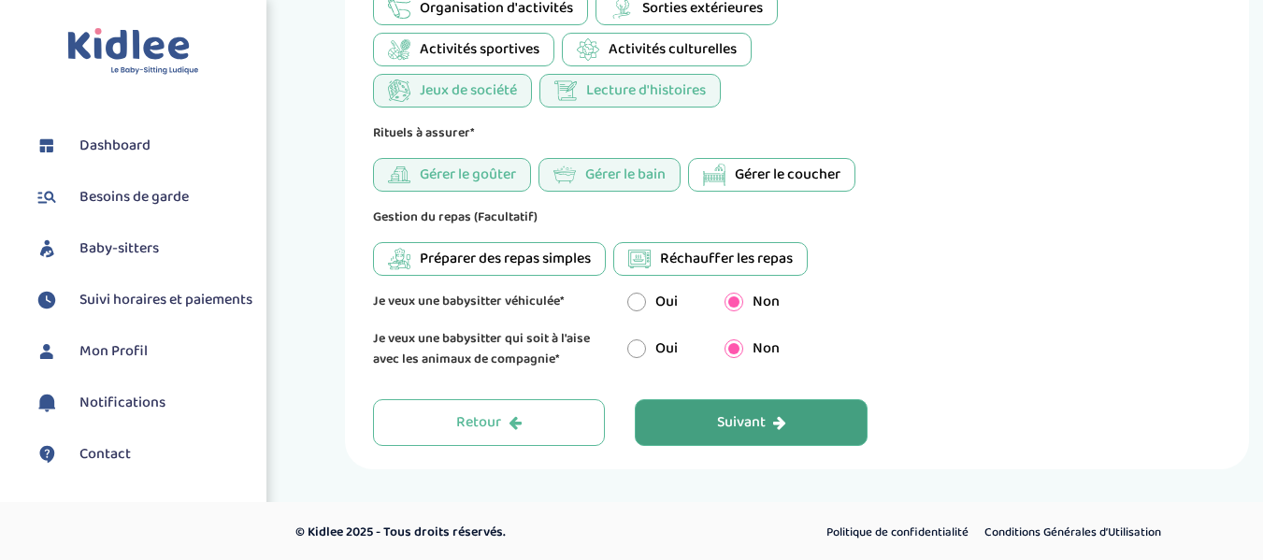
click at [787, 425] on button "Suivant" at bounding box center [751, 422] width 233 height 47
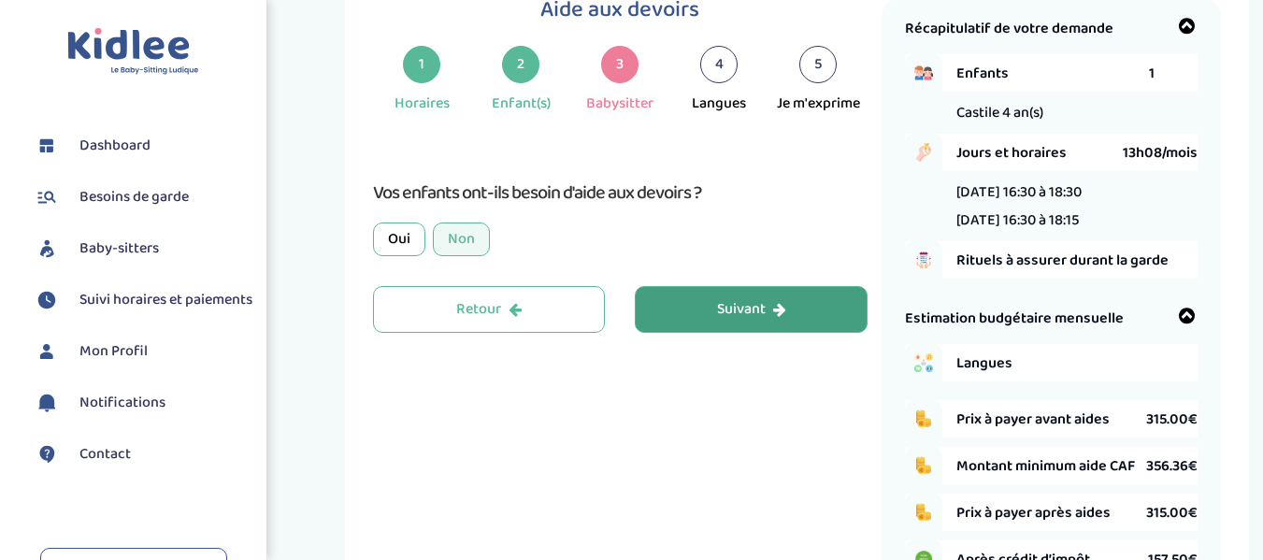
scroll to position [70, 0]
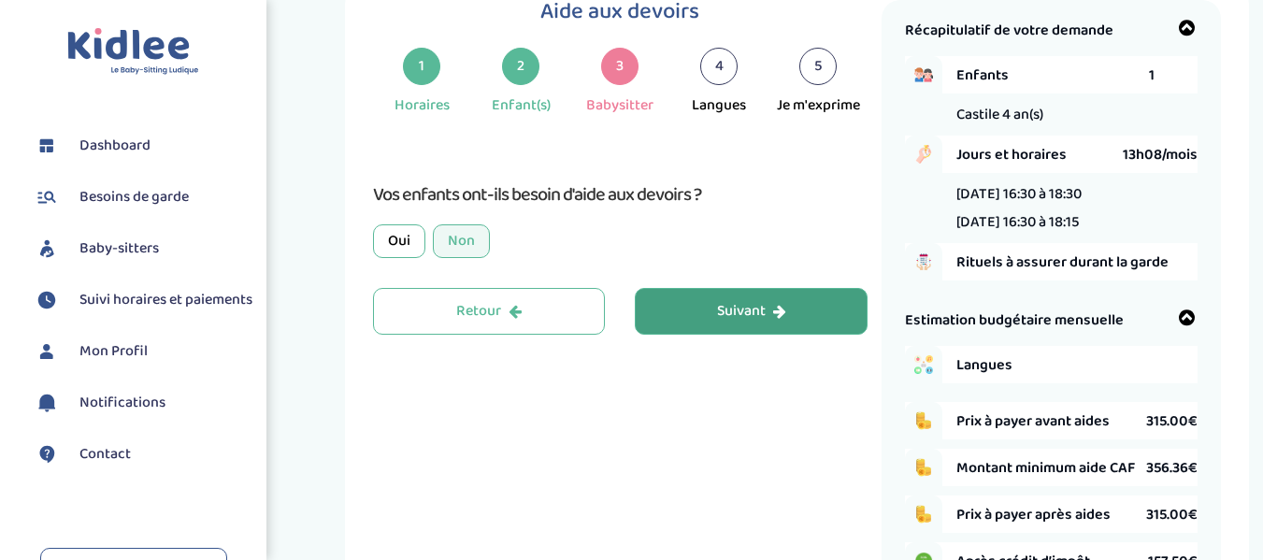
click at [735, 308] on div "Suivant" at bounding box center [751, 312] width 69 height 22
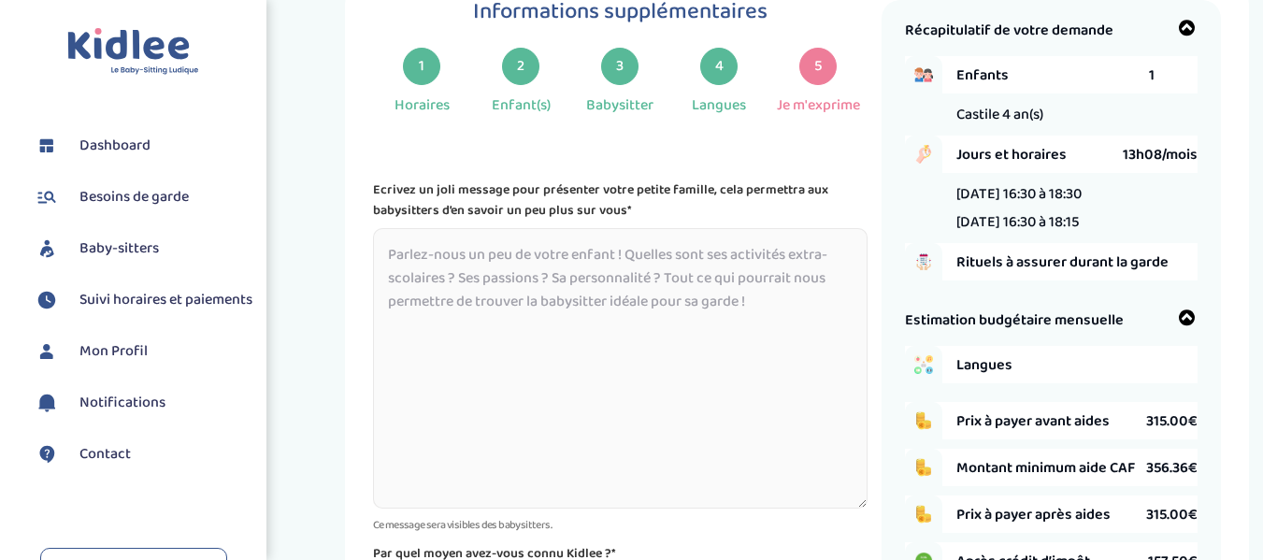
click at [734, 311] on textarea at bounding box center [620, 368] width 495 height 280
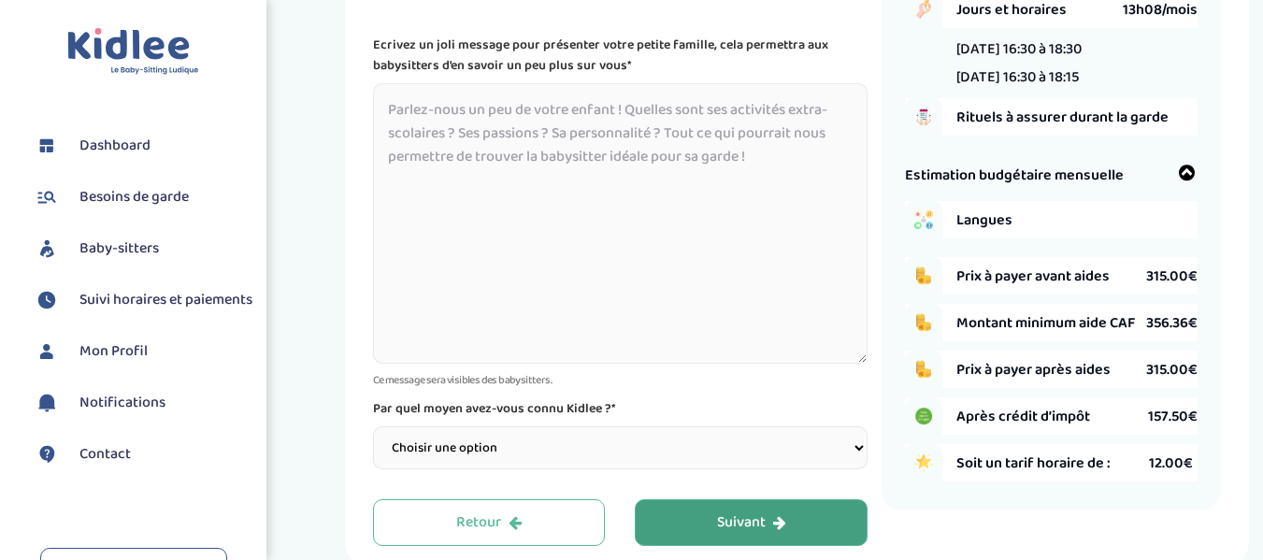
scroll to position [257, 0]
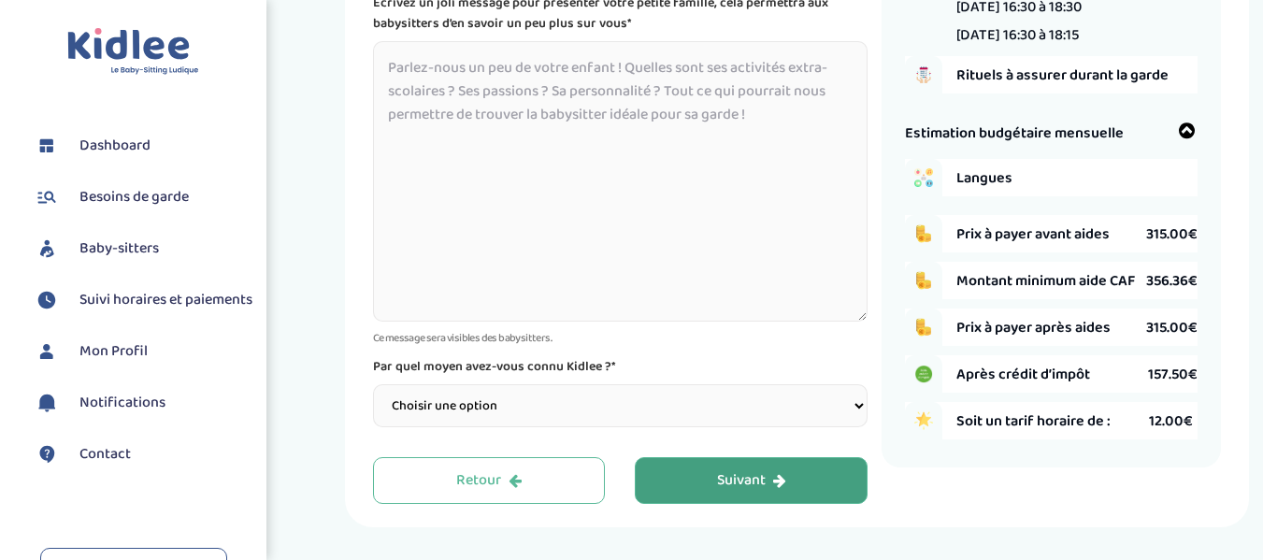
click at [648, 395] on select "Choisir une option Bouche à Oreille Google Plateforme Gens de confiance Faceboo…" at bounding box center [620, 405] width 495 height 43
select select "3"
click at [373, 384] on select "Choisir une option Bouche à Oreille Google Plateforme Gens de confiance Faceboo…" at bounding box center [620, 405] width 495 height 43
click at [999, 179] on span "Langues" at bounding box center [1052, 177] width 193 height 23
click at [768, 192] on textarea at bounding box center [620, 181] width 495 height 280
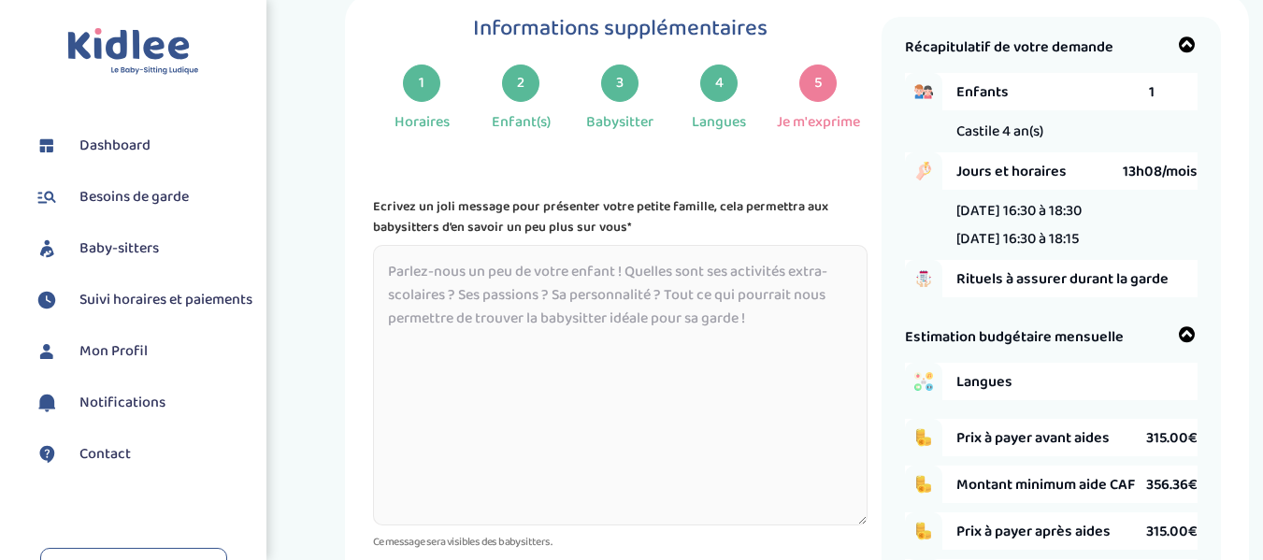
scroll to position [0, 0]
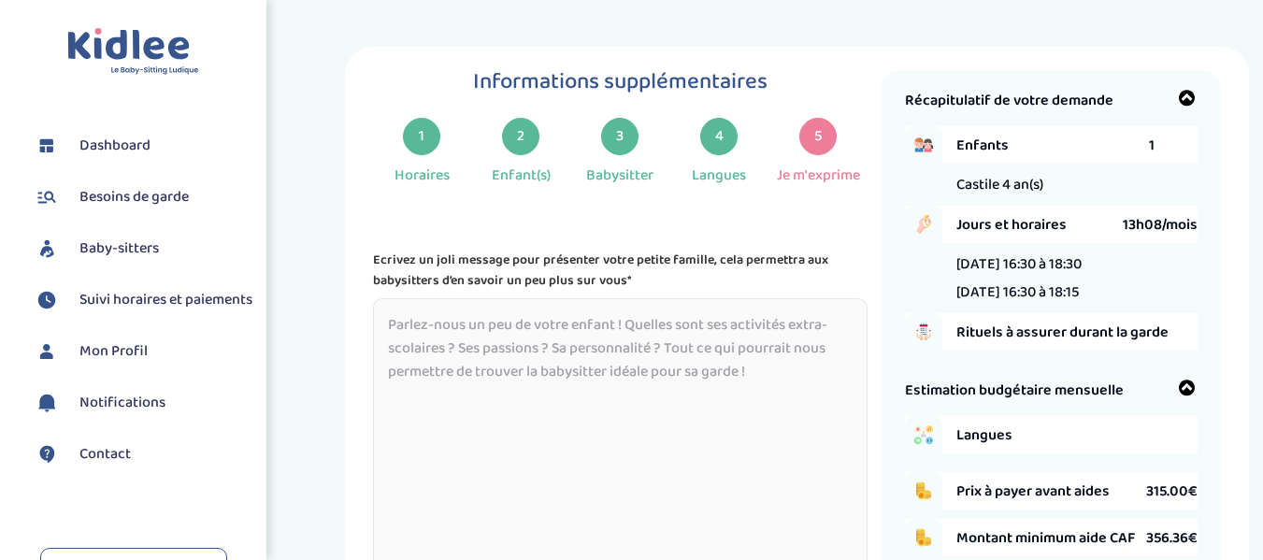
click at [422, 139] on div "1" at bounding box center [421, 136] width 37 height 37
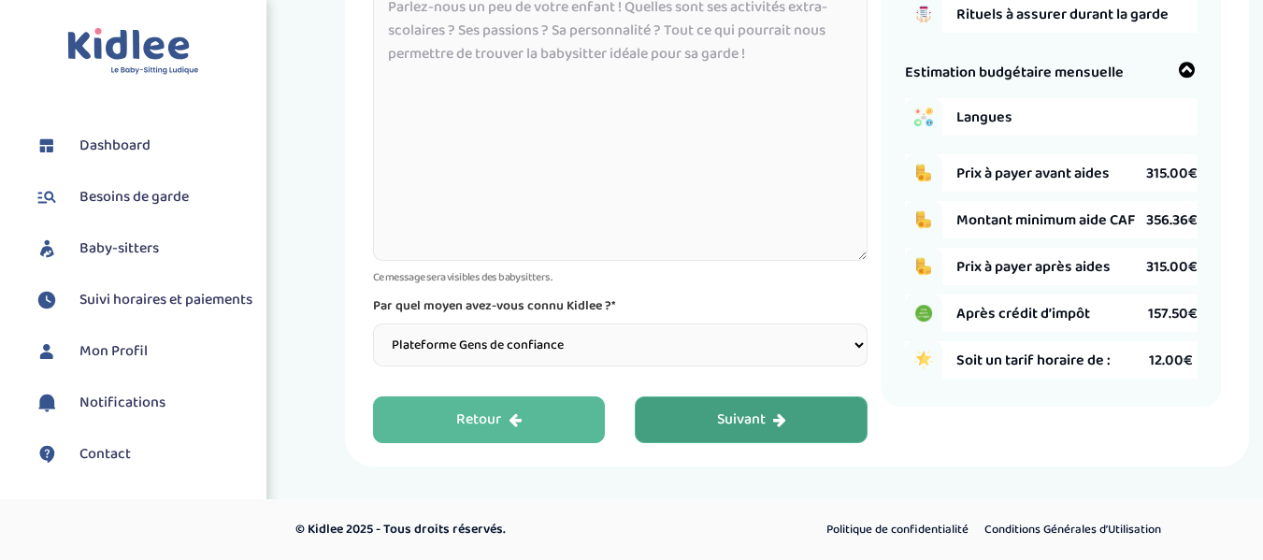
click at [489, 419] on div "Retour" at bounding box center [488, 420] width 65 height 22
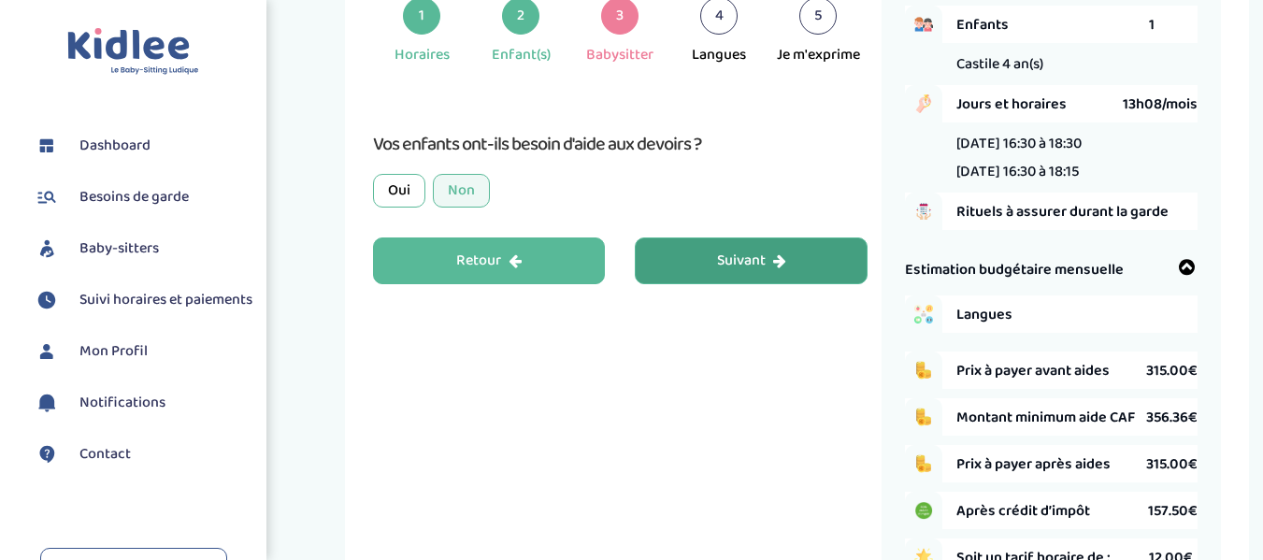
scroll to position [70, 0]
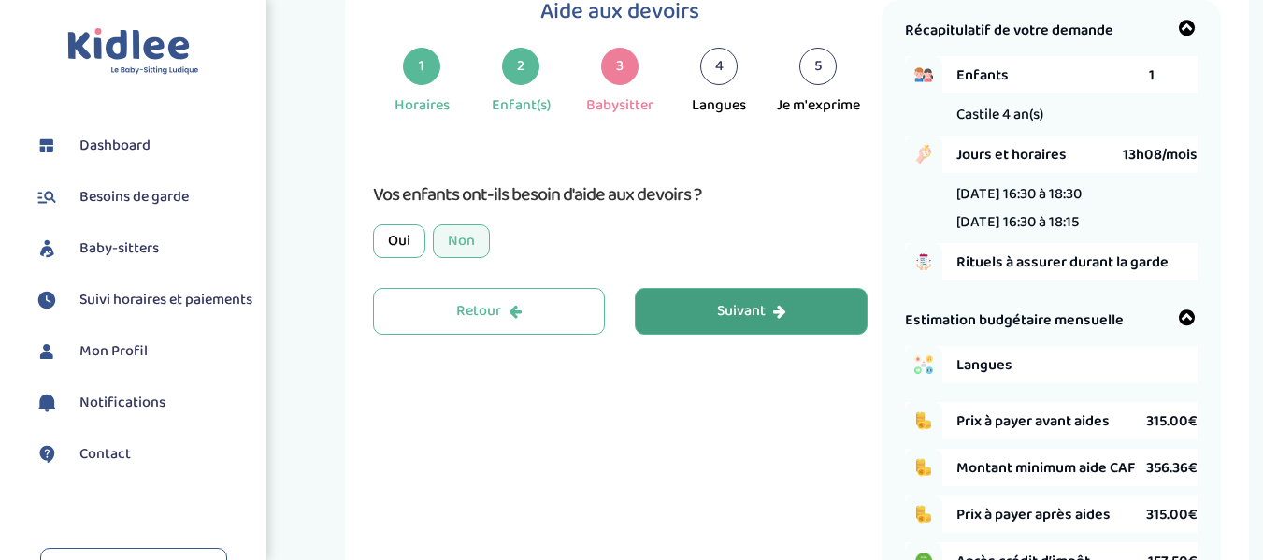
click at [514, 306] on div "Retour" at bounding box center [488, 312] width 65 height 22
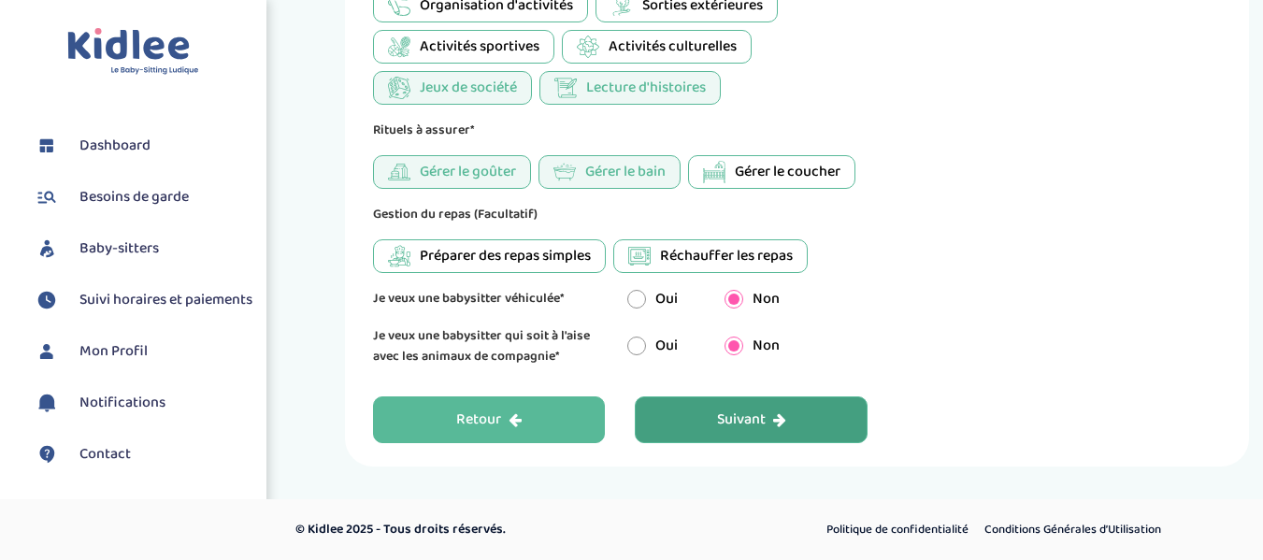
click at [496, 419] on div "Retour" at bounding box center [488, 420] width 65 height 22
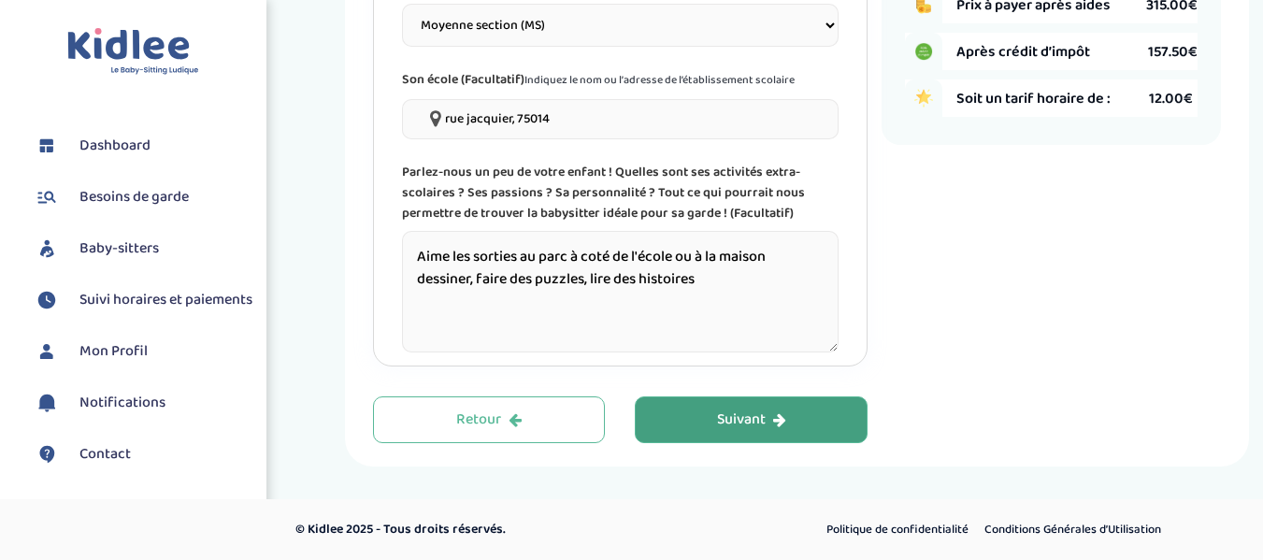
click at [497, 426] on div "Retour" at bounding box center [488, 420] width 65 height 22
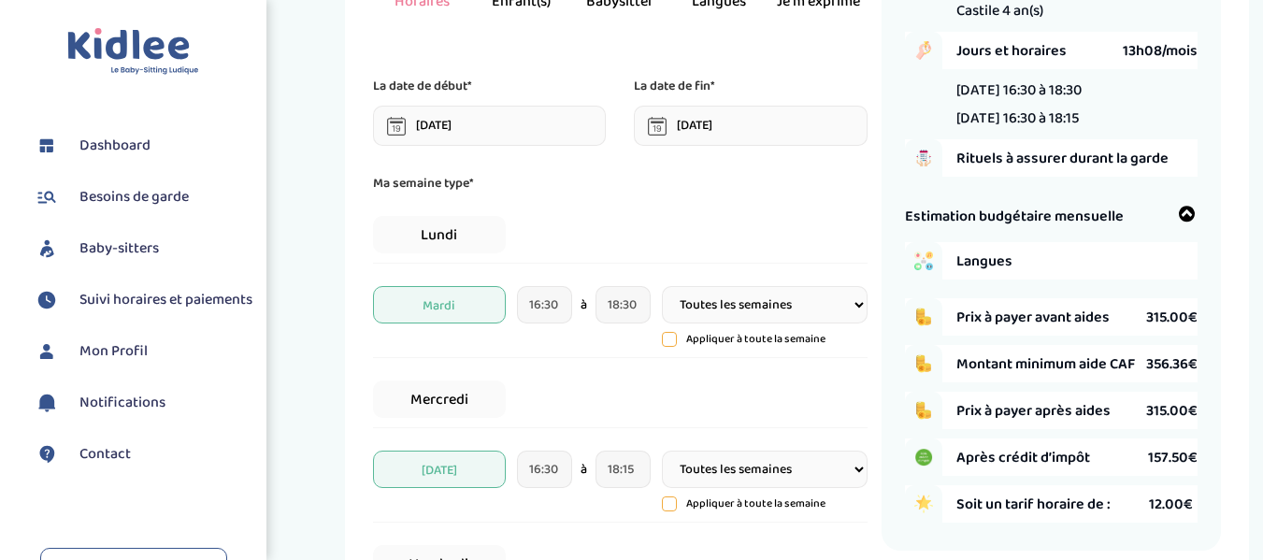
scroll to position [257, 0]
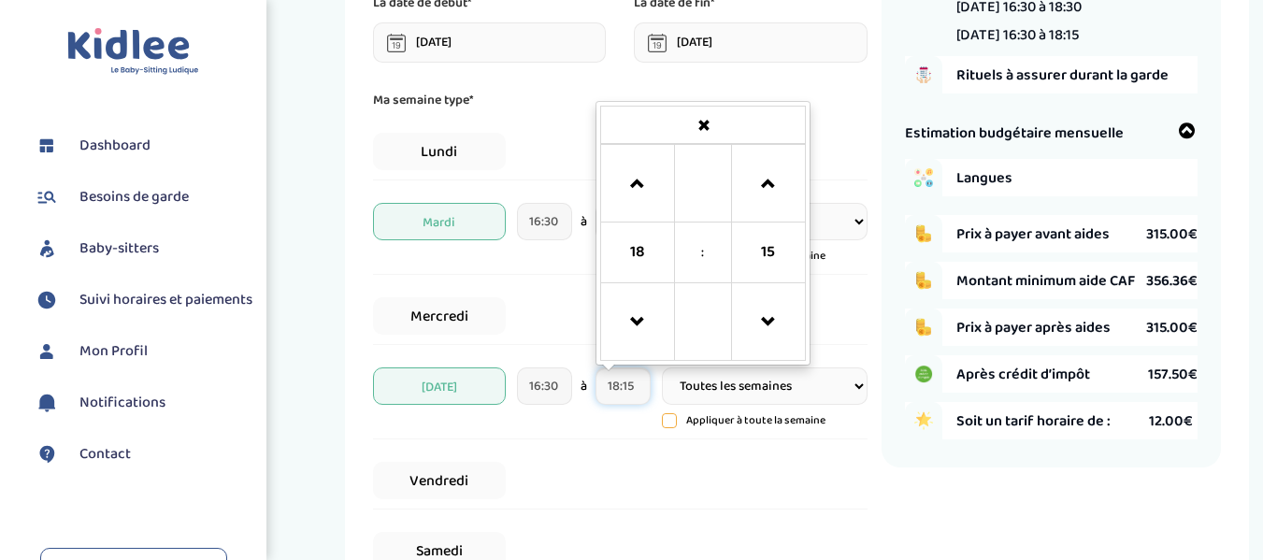
click at [627, 389] on input "18:15" at bounding box center [623, 385] width 55 height 37
click at [757, 317] on span at bounding box center [768, 322] width 50 height 50
click at [775, 168] on span at bounding box center [768, 184] width 50 height 50
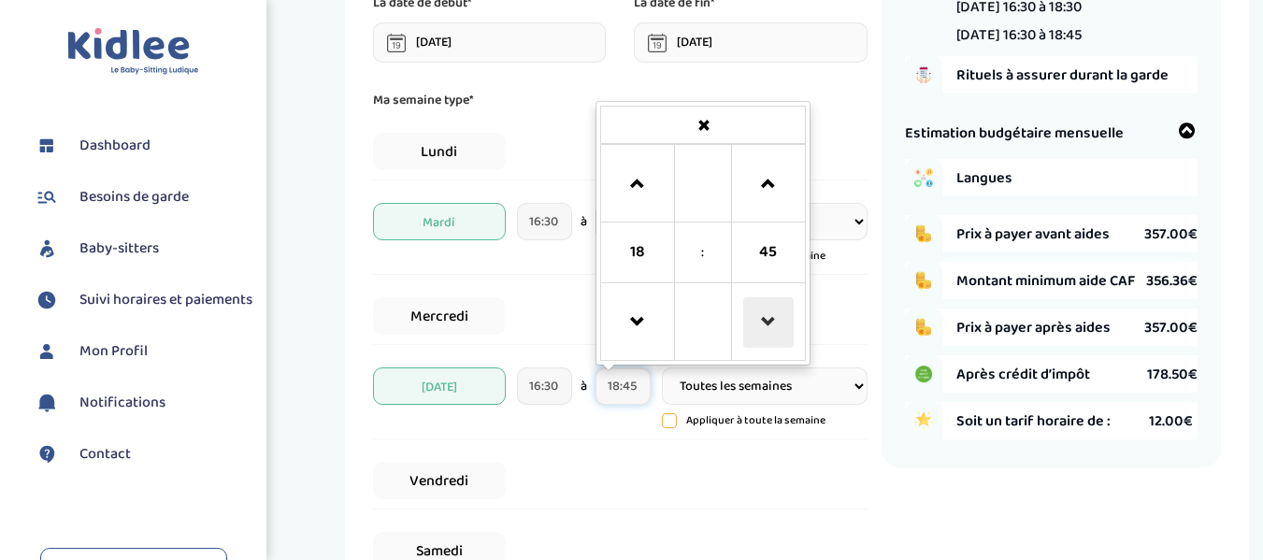
click at [767, 326] on span at bounding box center [768, 322] width 50 height 50
type input "18:15"
click at [856, 124] on div "Lundi" at bounding box center [620, 151] width 495 height 57
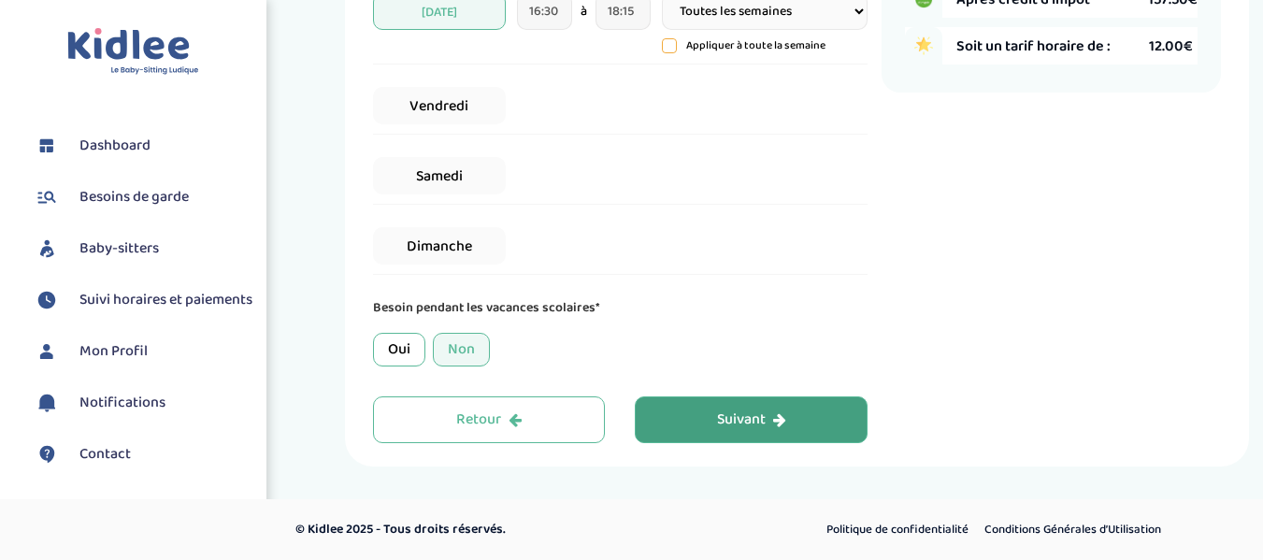
click at [768, 415] on div "Suivant" at bounding box center [751, 420] width 69 height 22
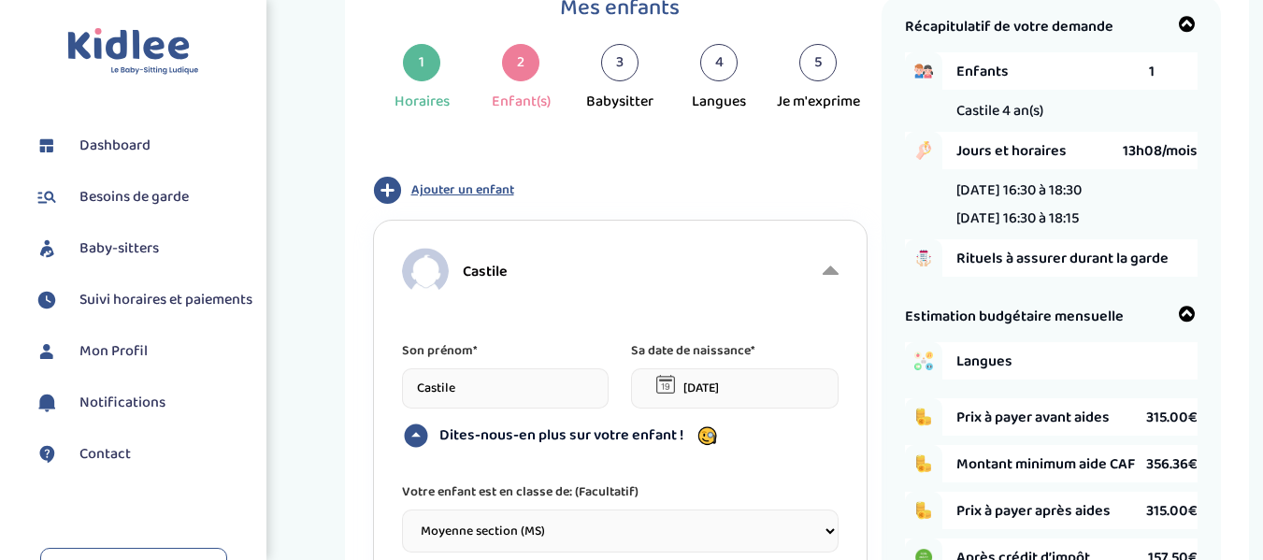
scroll to position [70, 0]
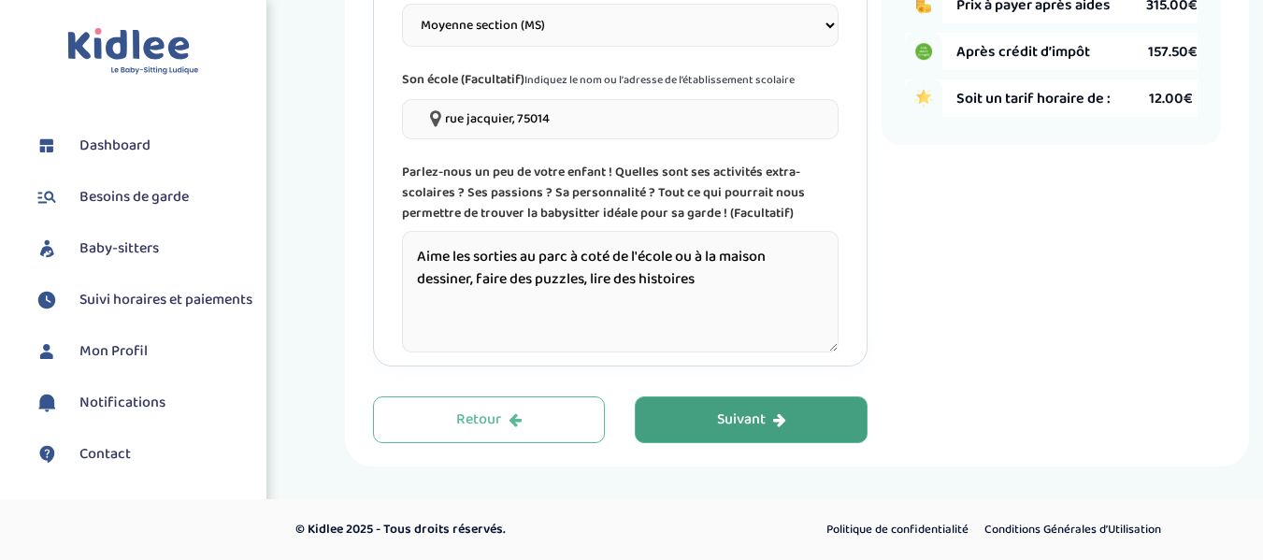
click at [774, 413] on icon "button" at bounding box center [779, 419] width 13 height 15
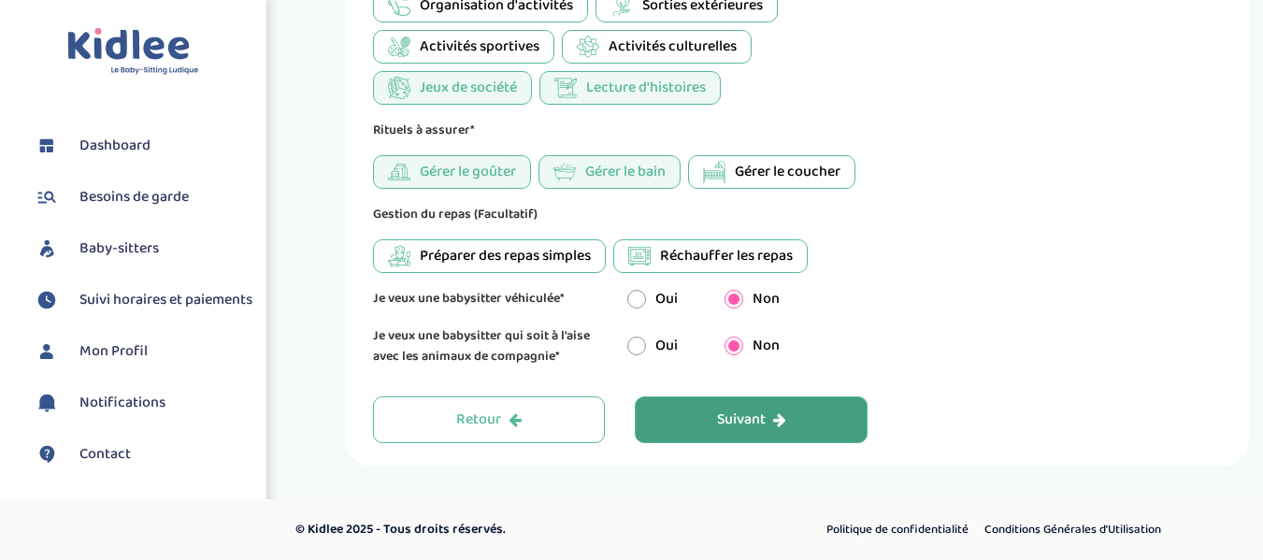
click at [774, 421] on icon "button" at bounding box center [779, 419] width 13 height 15
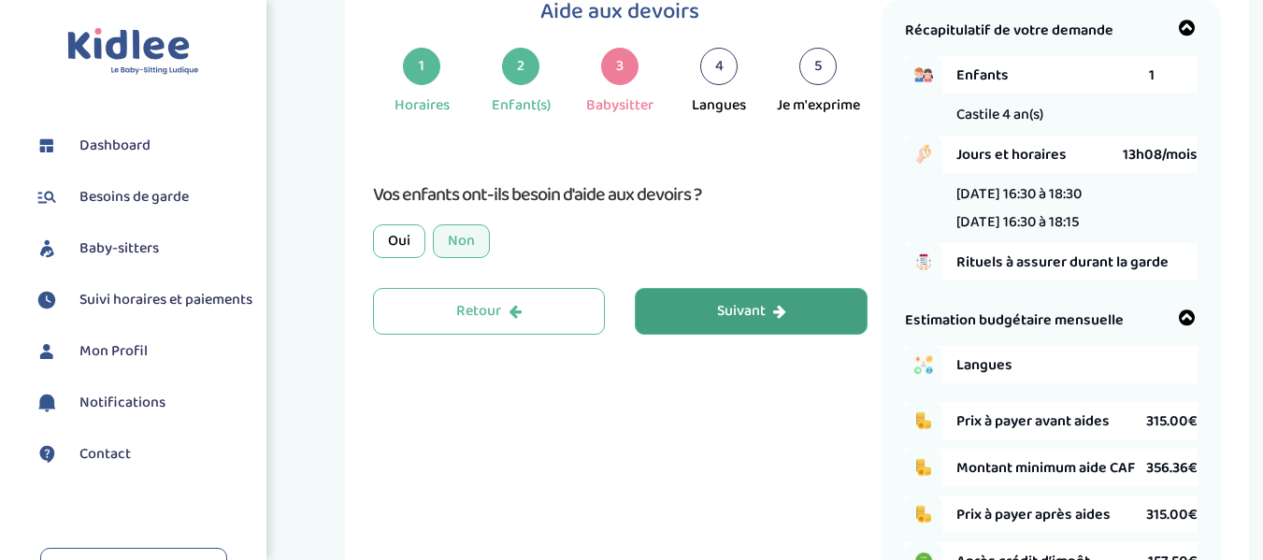
click at [772, 312] on div "Suivant" at bounding box center [751, 312] width 69 height 22
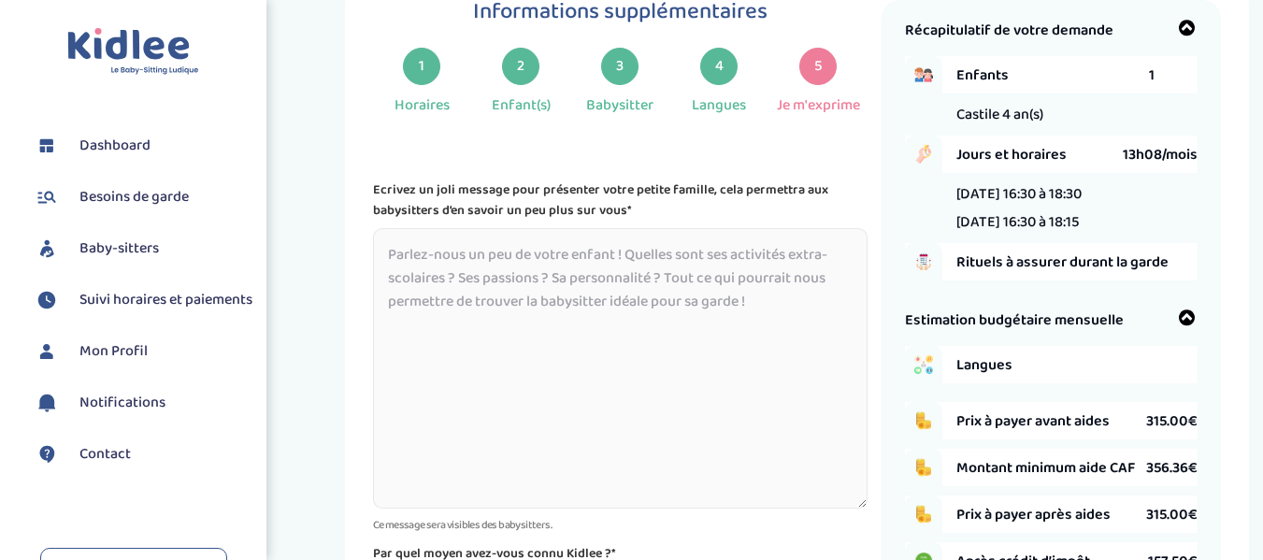
click at [772, 312] on textarea at bounding box center [620, 368] width 495 height 280
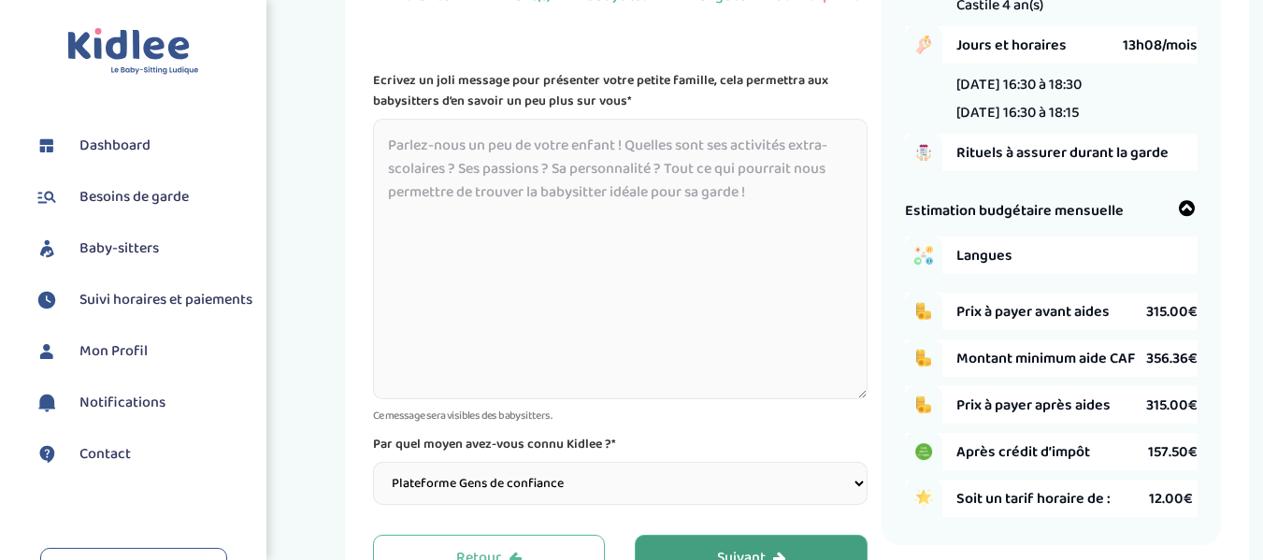
scroll to position [318, 0]
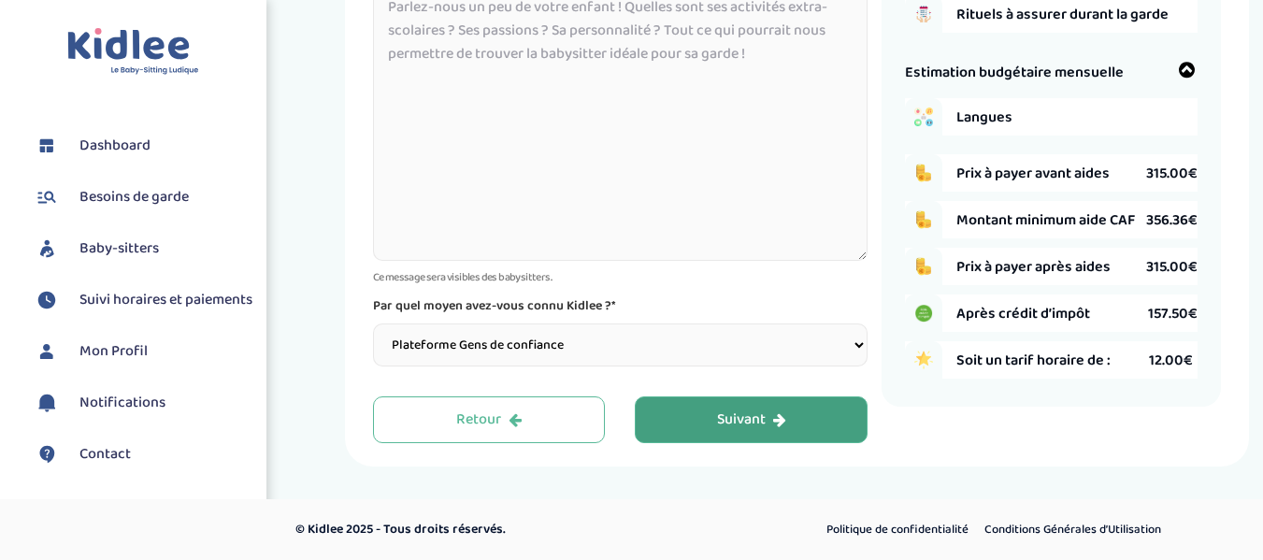
click at [767, 418] on div "Suivant" at bounding box center [751, 420] width 69 height 22
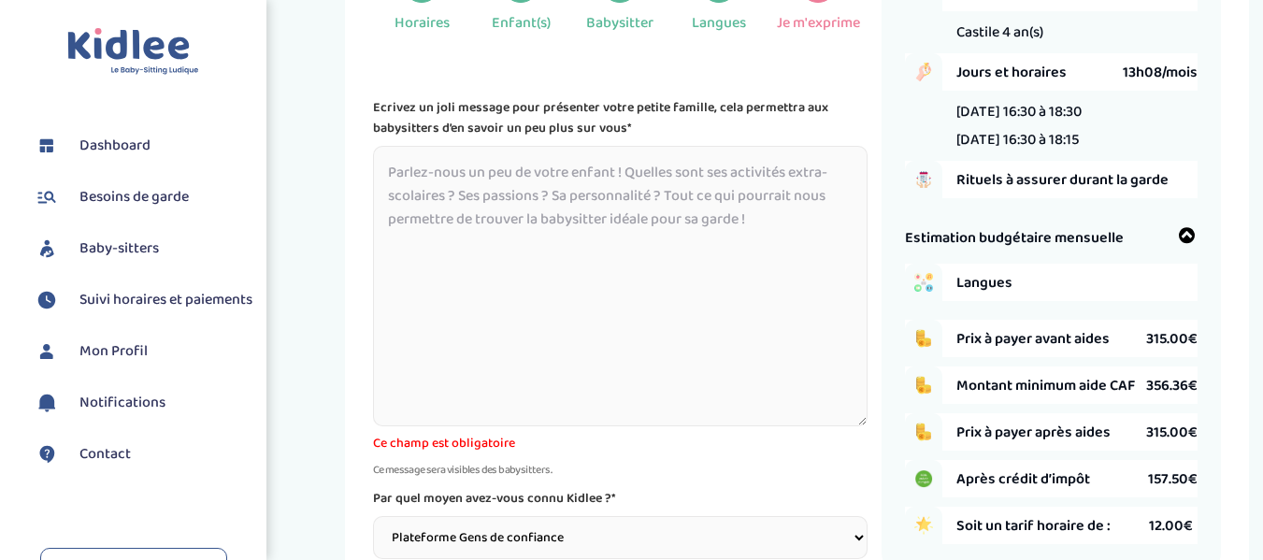
scroll to position [257, 0]
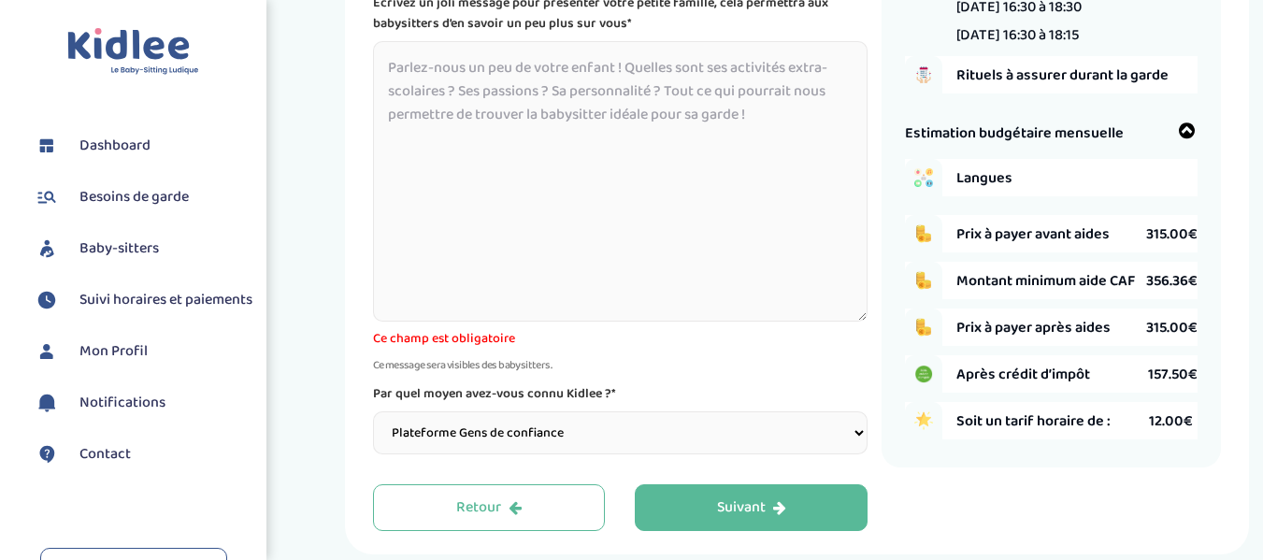
click at [481, 79] on textarea at bounding box center [620, 181] width 495 height 280
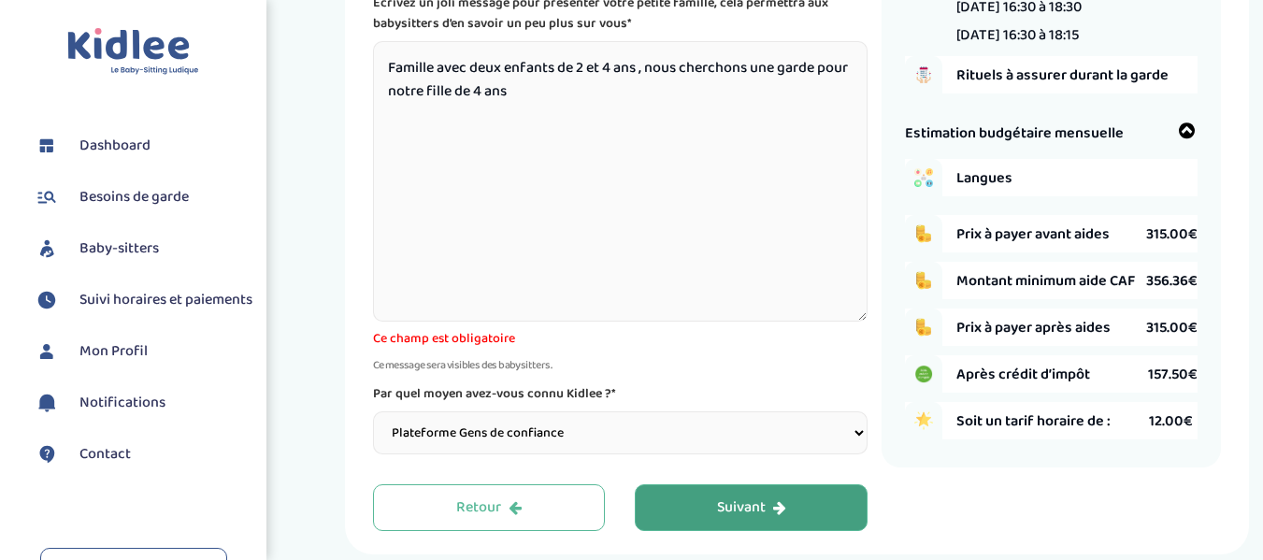
type textarea "Famille avec deux enfants de 2 et 4 ans , nous cherchons une garde pour notre f…"
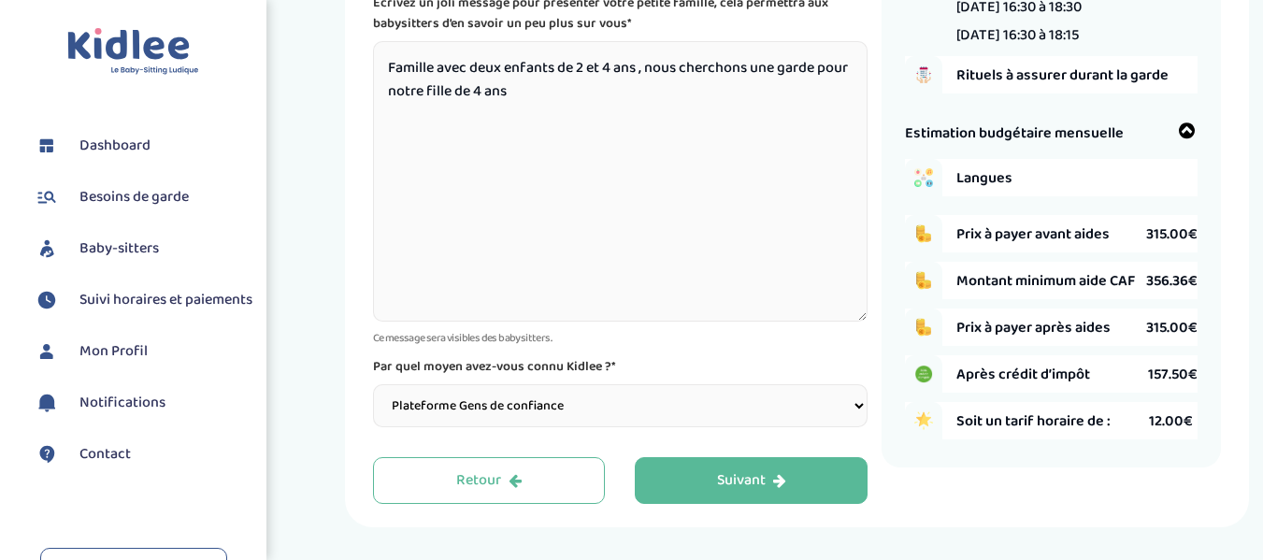
click at [732, 506] on div "Informations supplémentaires 1 Horaires 2 Enfant(s) 3 Babysitter 4 Langues 5 Je…" at bounding box center [797, 159] width 905 height 738
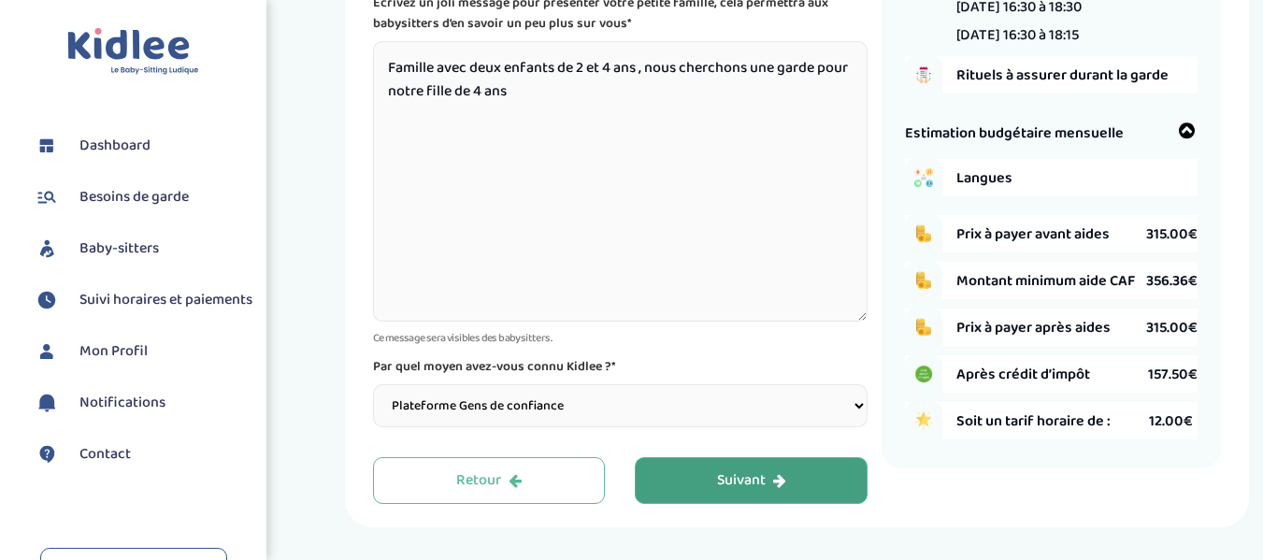
click at [732, 479] on div "Suivant" at bounding box center [751, 481] width 69 height 22
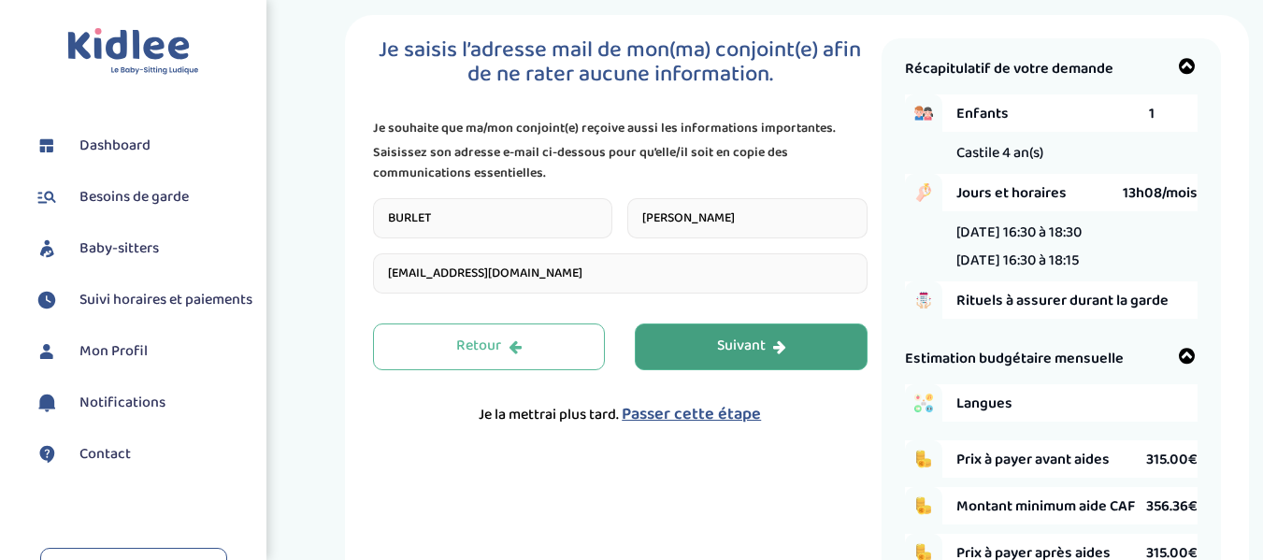
scroll to position [0, 0]
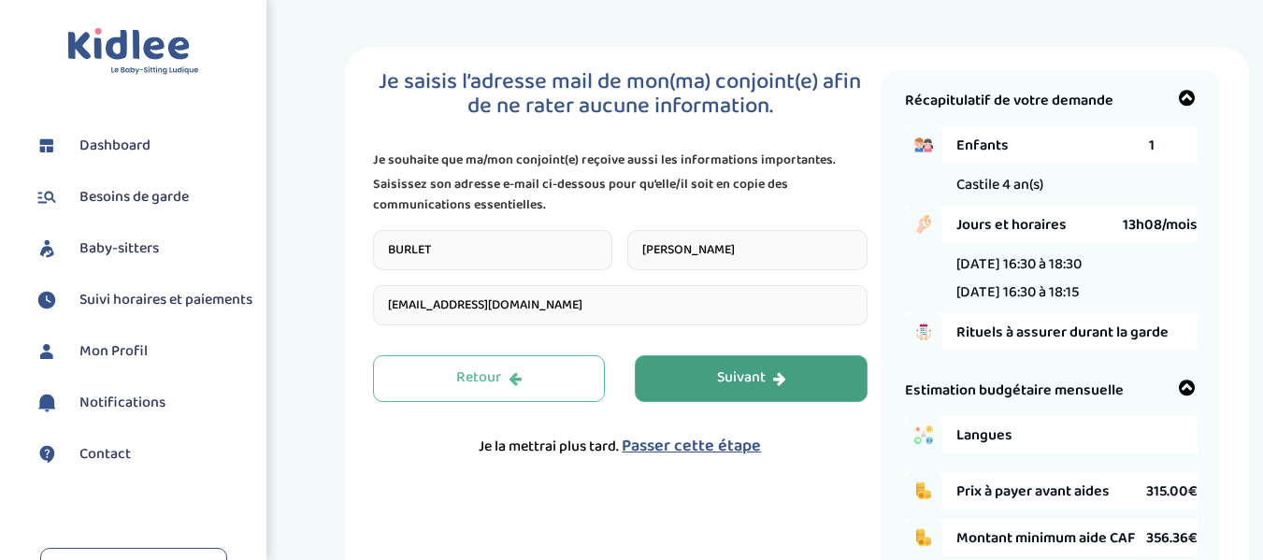
click at [714, 373] on button "Suivant" at bounding box center [751, 378] width 233 height 47
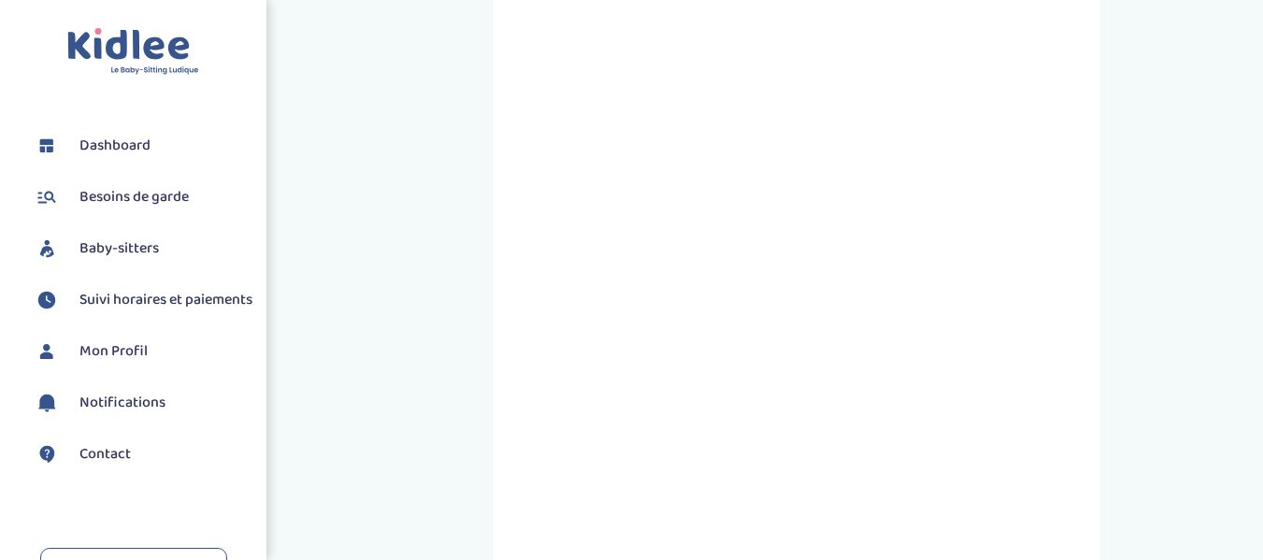
scroll to position [467, 0]
click at [130, 363] on span "Mon Profil" at bounding box center [113, 351] width 68 height 22
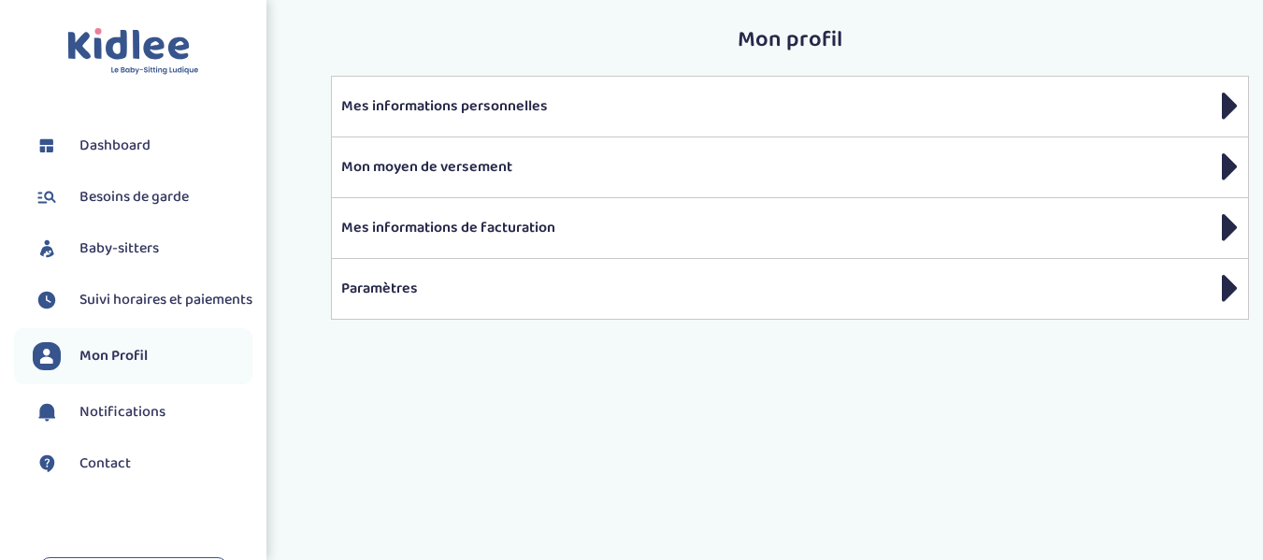
click at [134, 193] on span "Besoins de garde" at bounding box center [133, 197] width 109 height 22
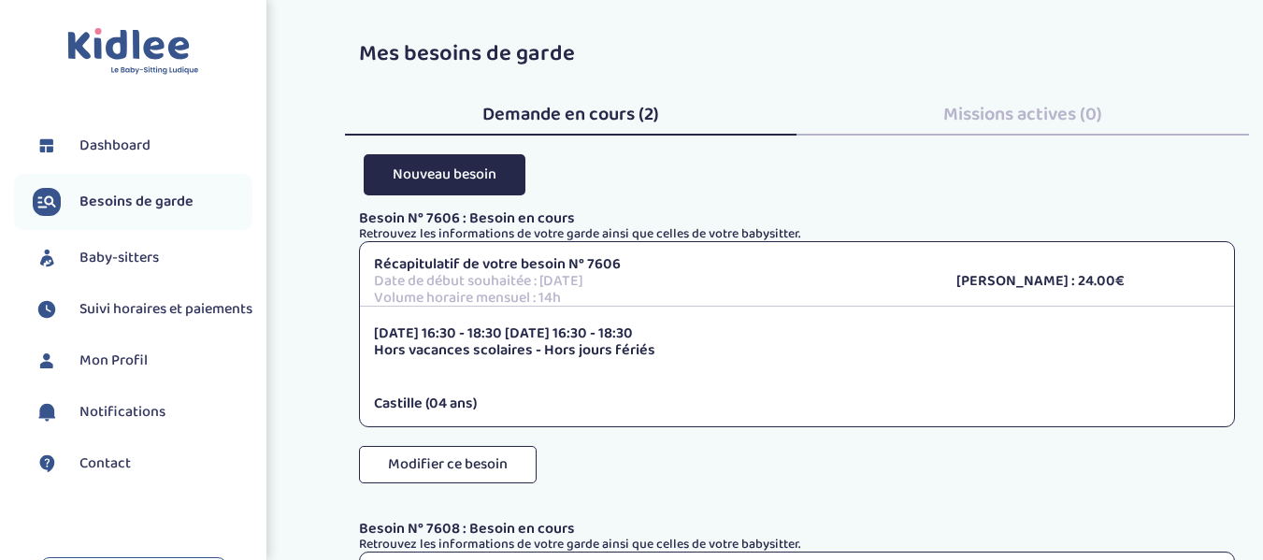
click at [525, 274] on p "Date de début souhaitée : [DATE]" at bounding box center [651, 281] width 555 height 17
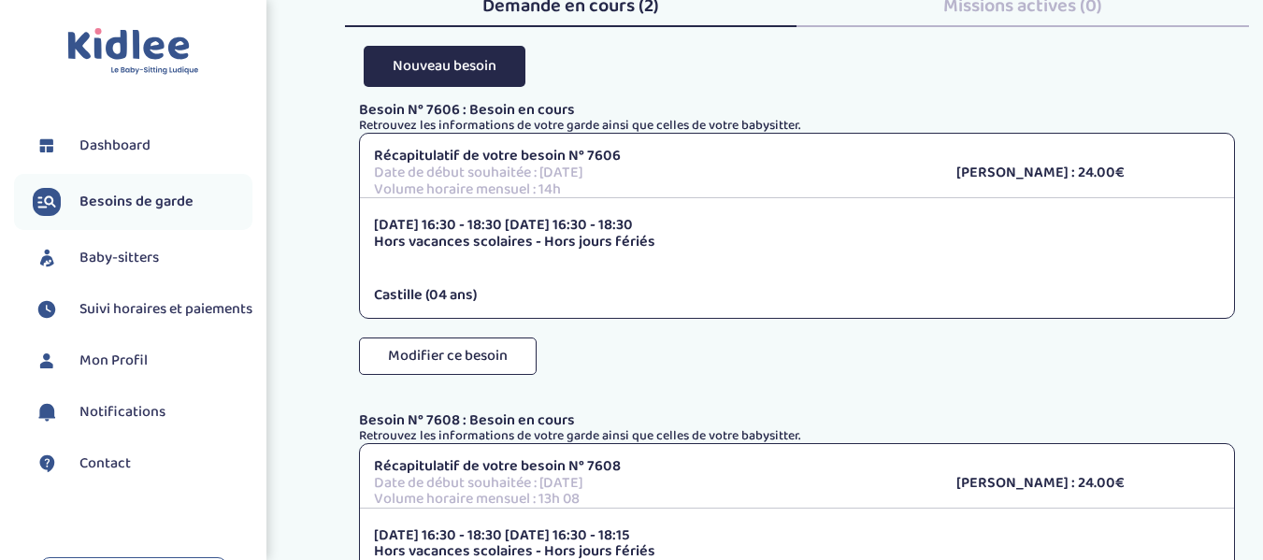
scroll to position [88, 0]
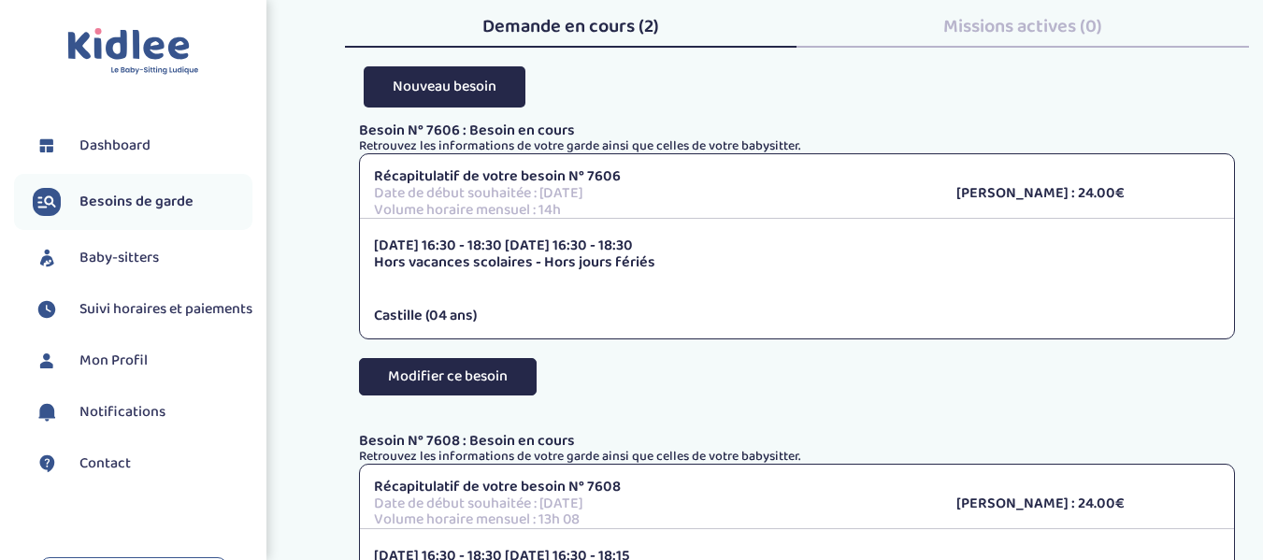
click at [480, 373] on button "Modifier ce besoin" at bounding box center [448, 376] width 178 height 37
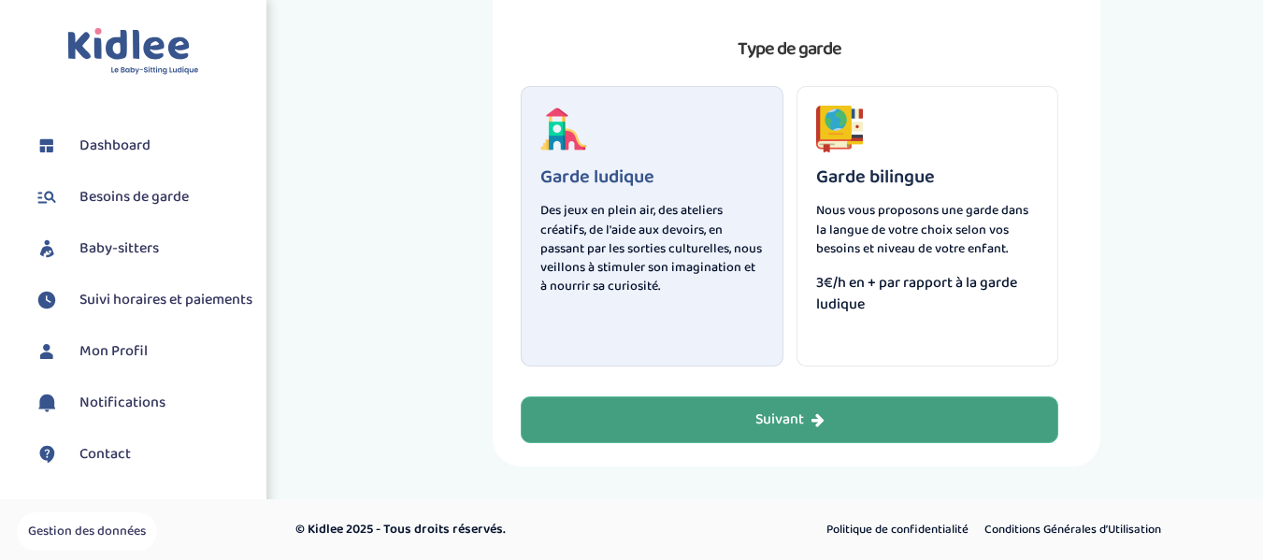
click at [758, 431] on button "Suivant" at bounding box center [790, 419] width 538 height 47
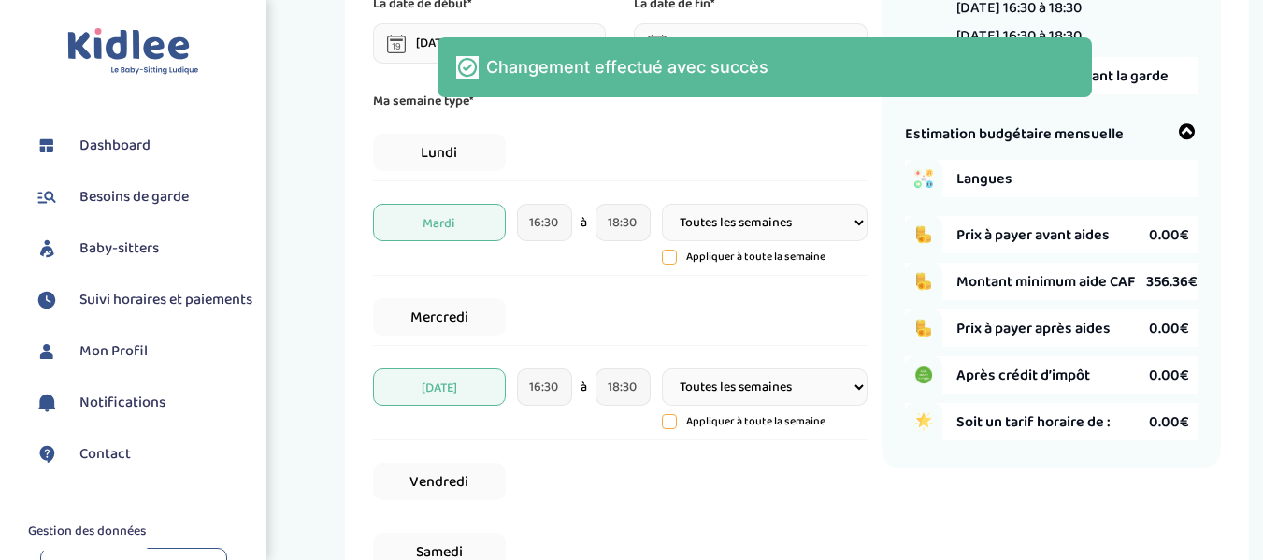
scroll to position [257, 0]
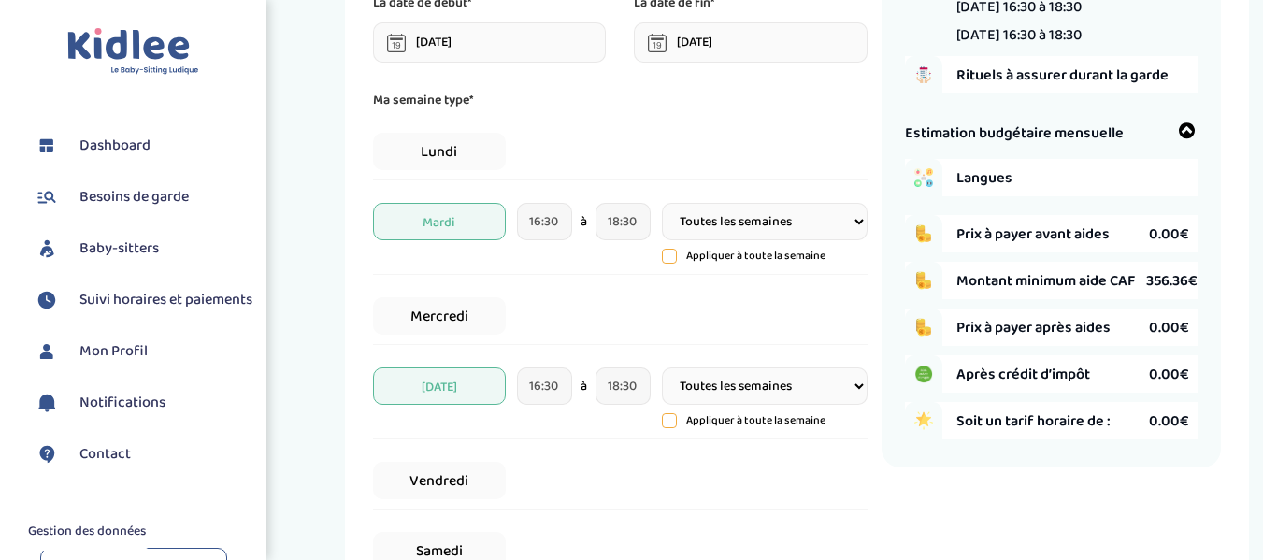
click at [733, 386] on select "Toutes les semaines Toutes les 2 semaines Tous les mois" at bounding box center [765, 385] width 206 height 37
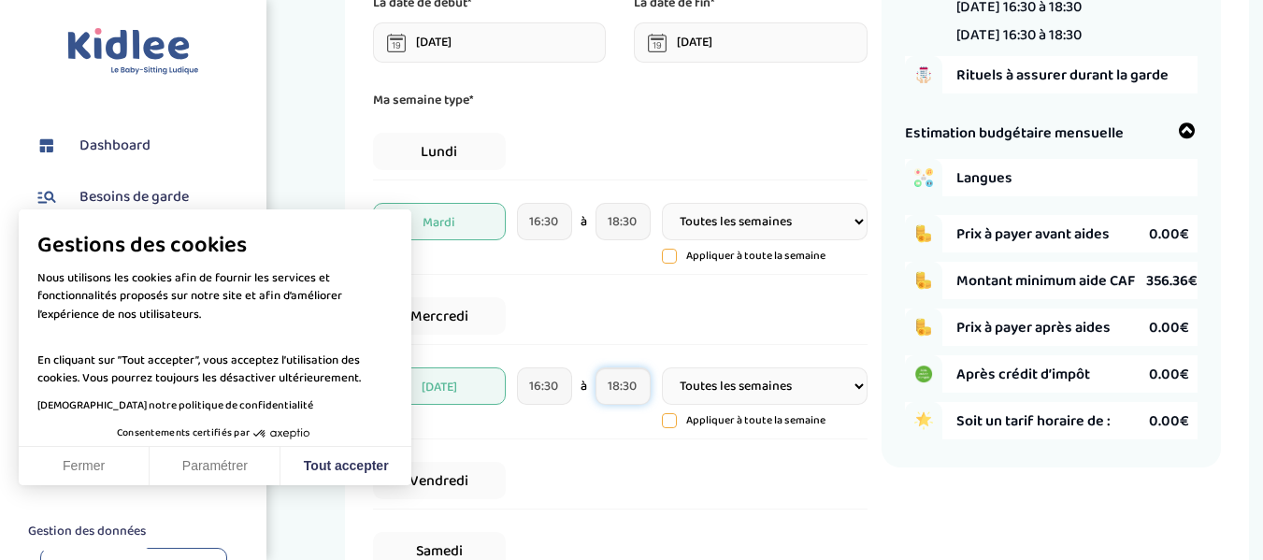
click at [648, 386] on input "18:30" at bounding box center [623, 385] width 55 height 37
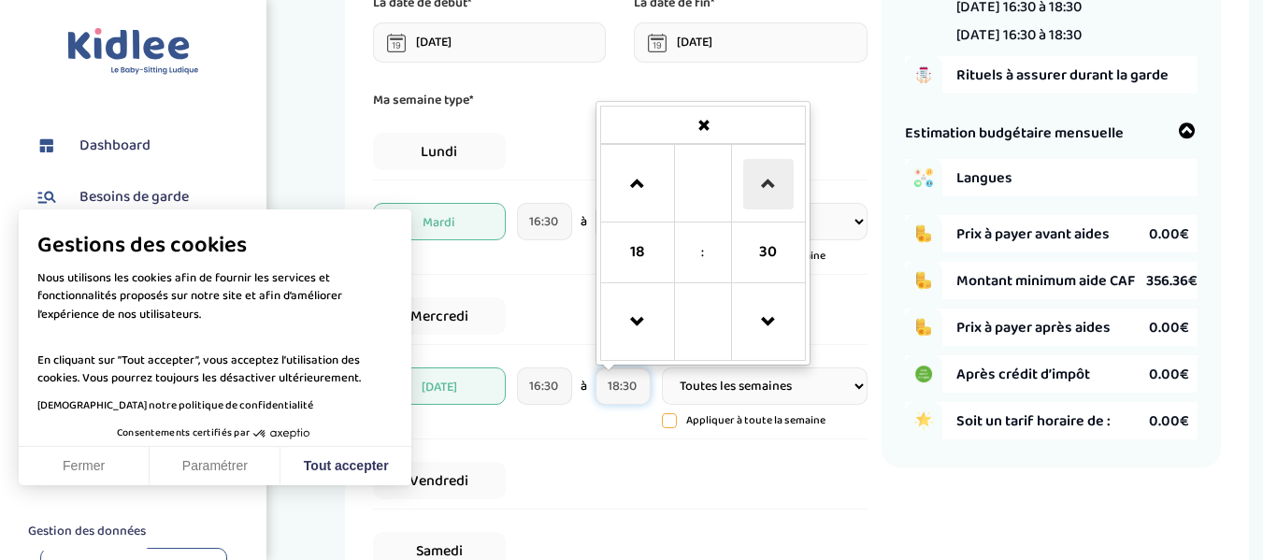
click at [777, 167] on span at bounding box center [768, 184] width 50 height 50
click at [768, 323] on span at bounding box center [768, 322] width 50 height 50
type input "18:15"
click at [341, 471] on button "Tout accepter" at bounding box center [345, 466] width 131 height 39
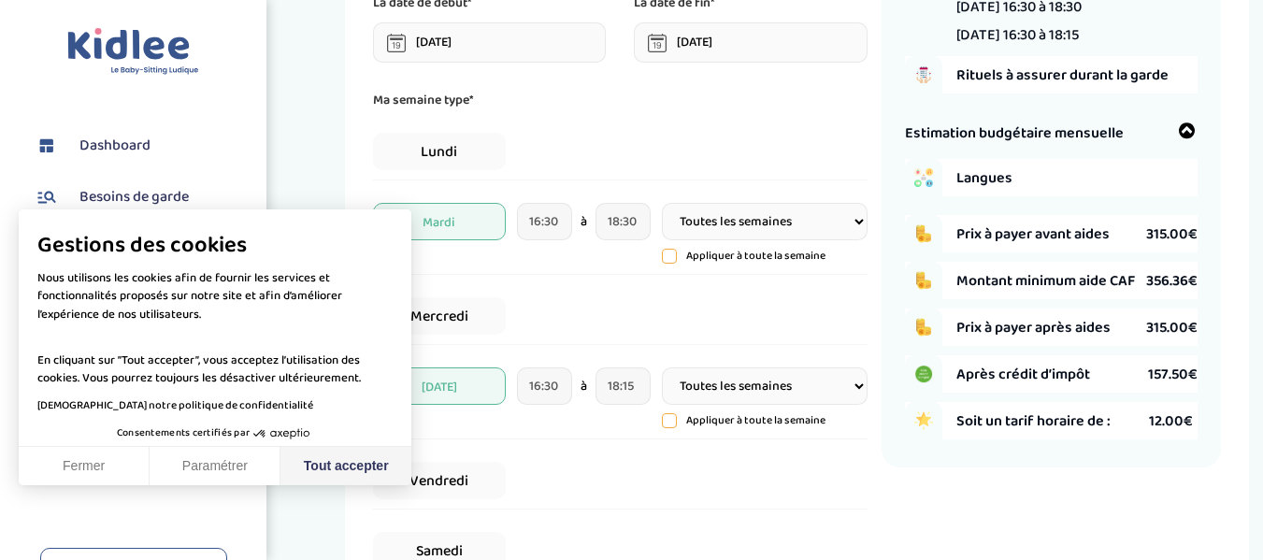
checkbox input "true"
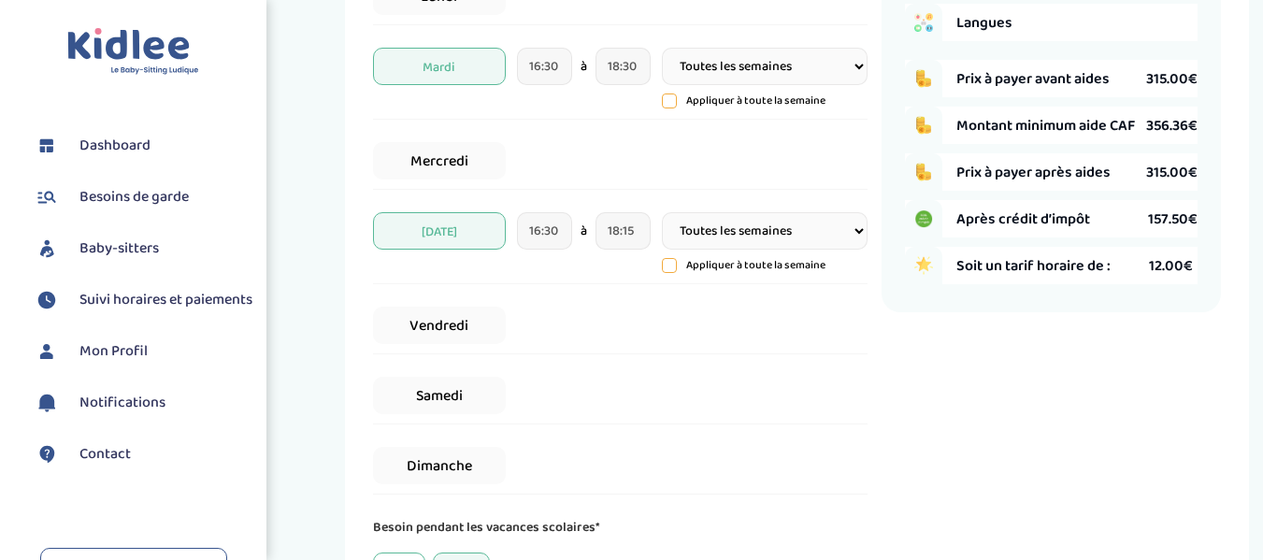
scroll to position [632, 0]
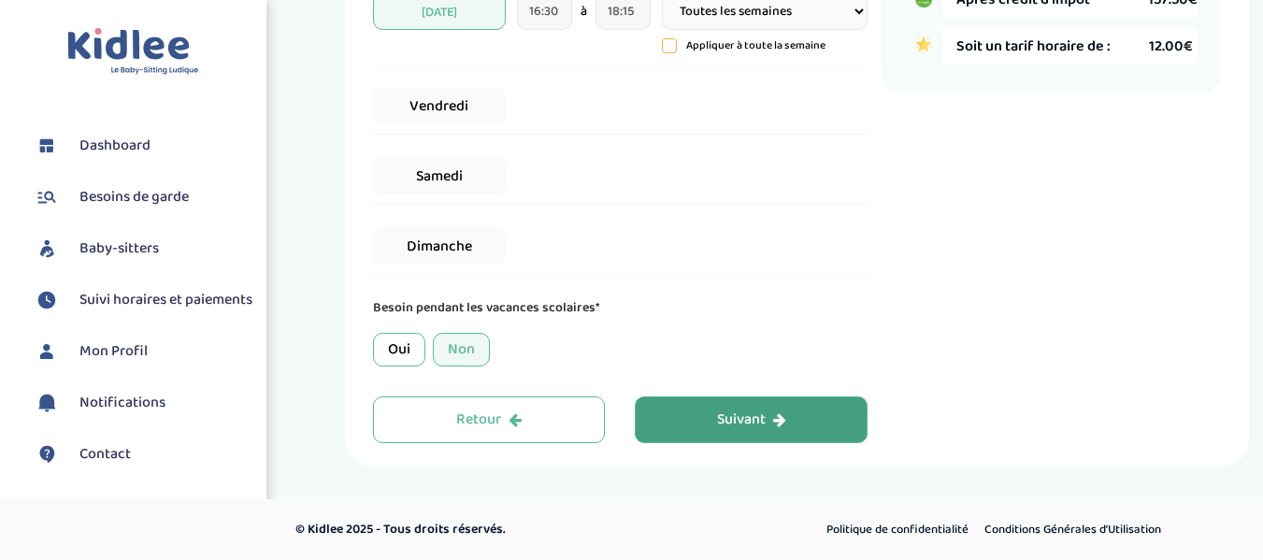
click at [749, 421] on div "Suivant" at bounding box center [751, 420] width 69 height 22
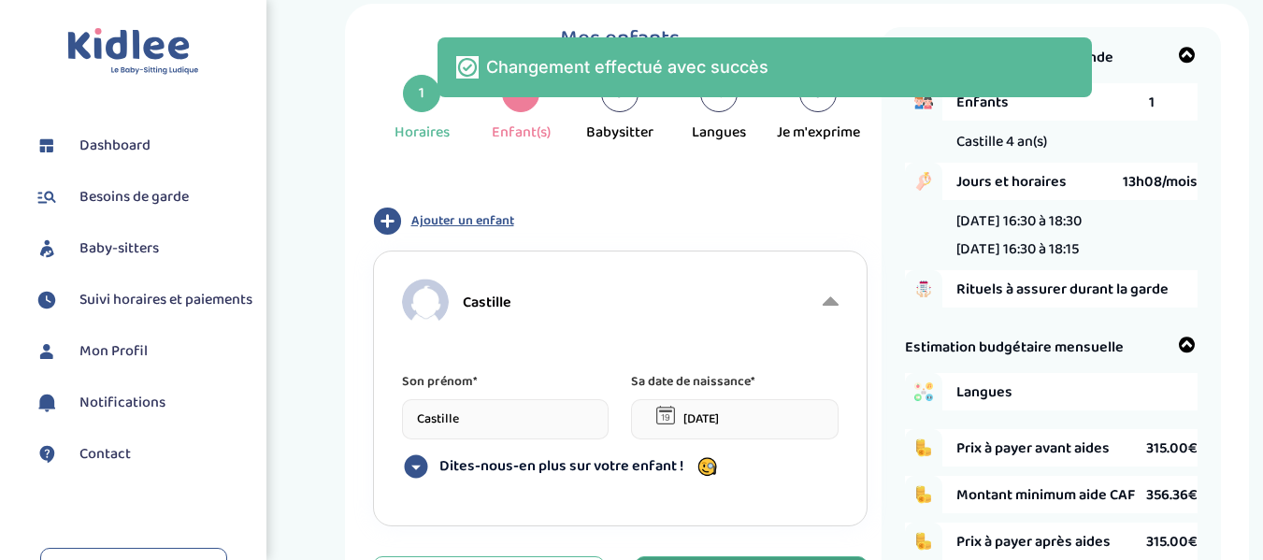
scroll to position [0, 0]
